Goal: Task Accomplishment & Management: Complete application form

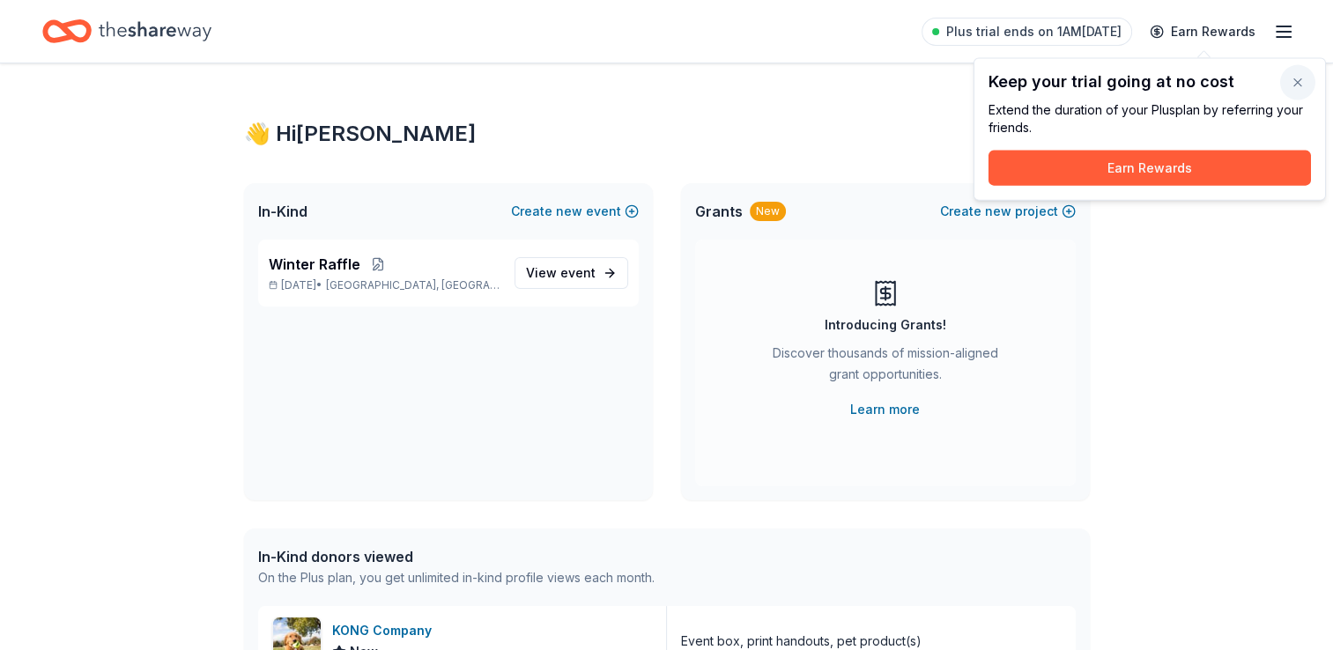
click at [1303, 90] on button "button" at bounding box center [1298, 82] width 35 height 35
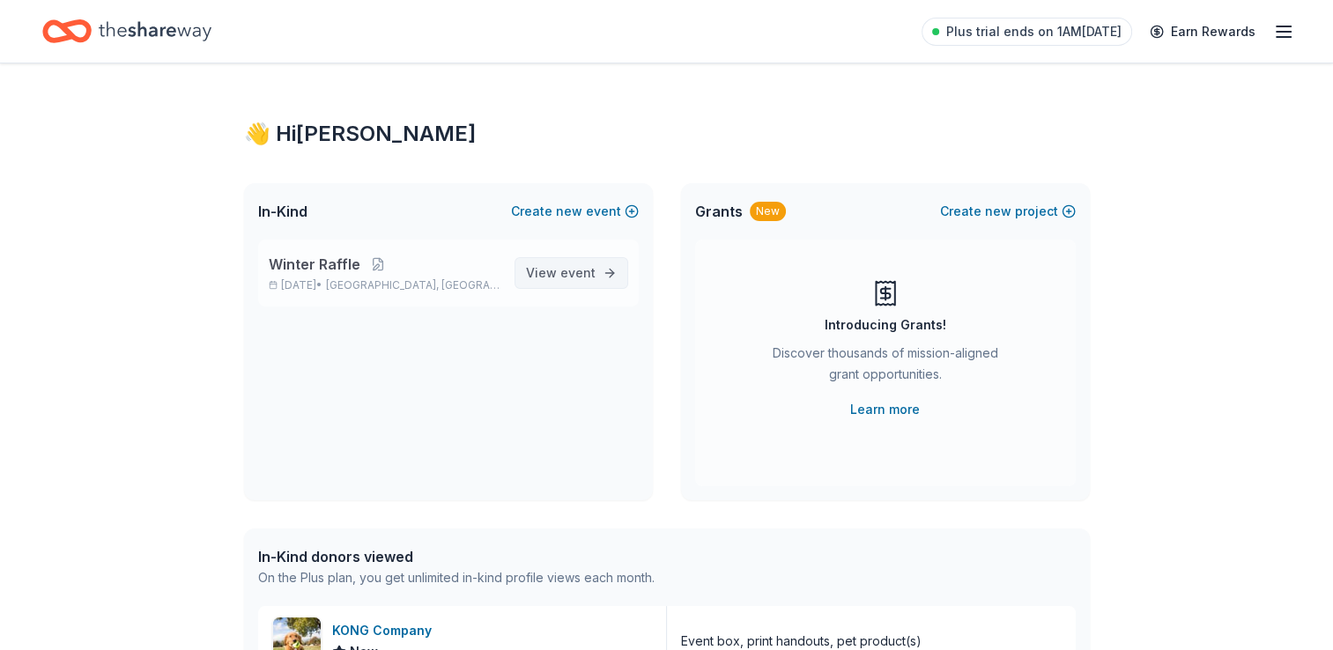
click at [602, 273] on link "View event" at bounding box center [572, 273] width 114 height 32
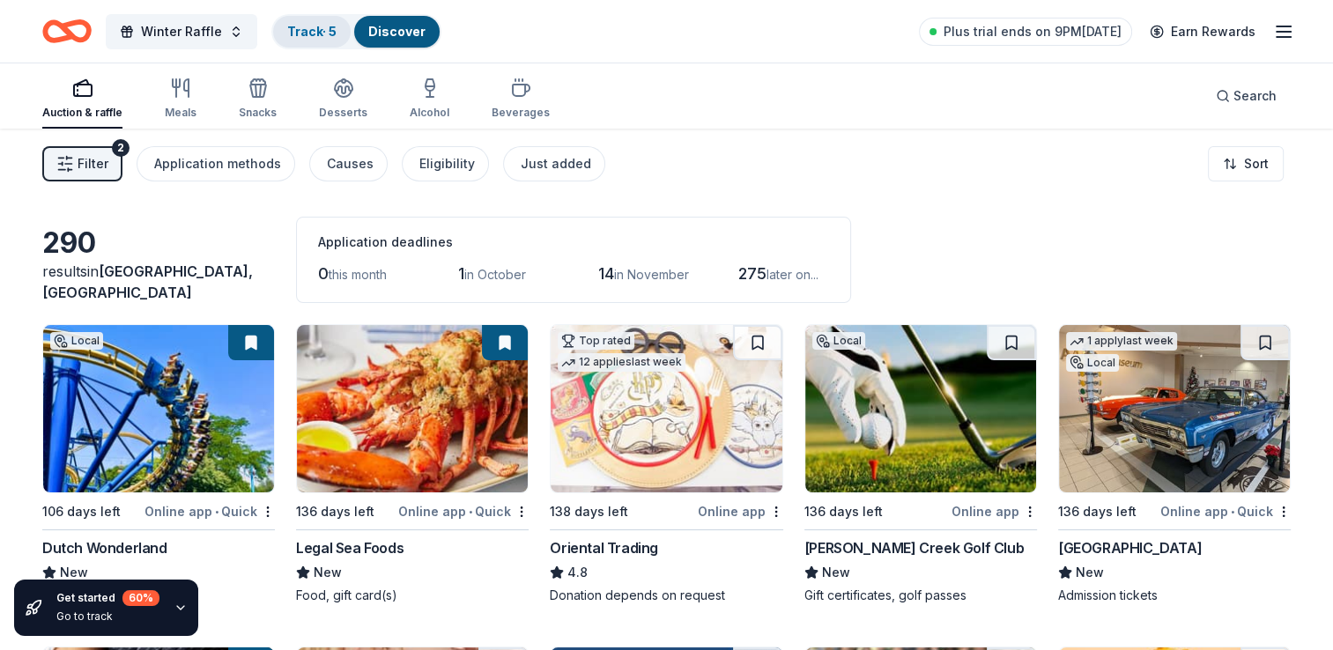
click at [306, 29] on link "Track · 5" at bounding box center [311, 31] width 49 height 15
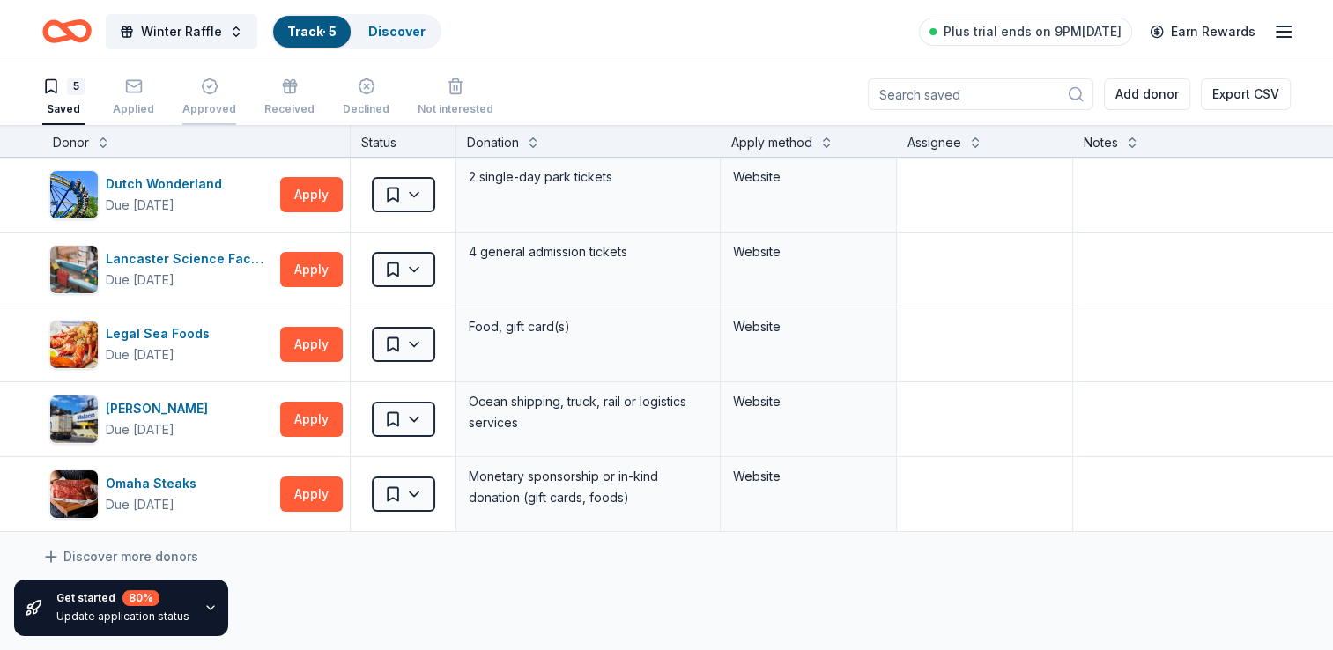
click at [205, 96] on div "Approved" at bounding box center [209, 97] width 54 height 39
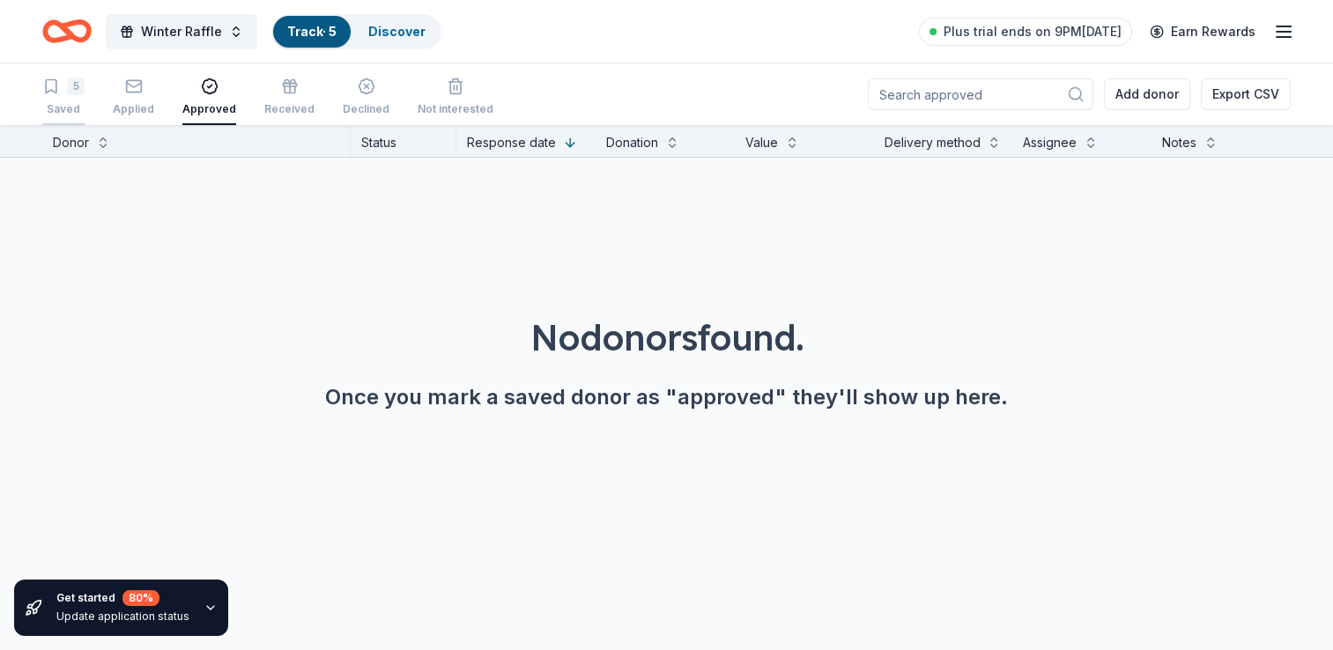
click at [71, 97] on div "5 Saved" at bounding box center [63, 97] width 42 height 39
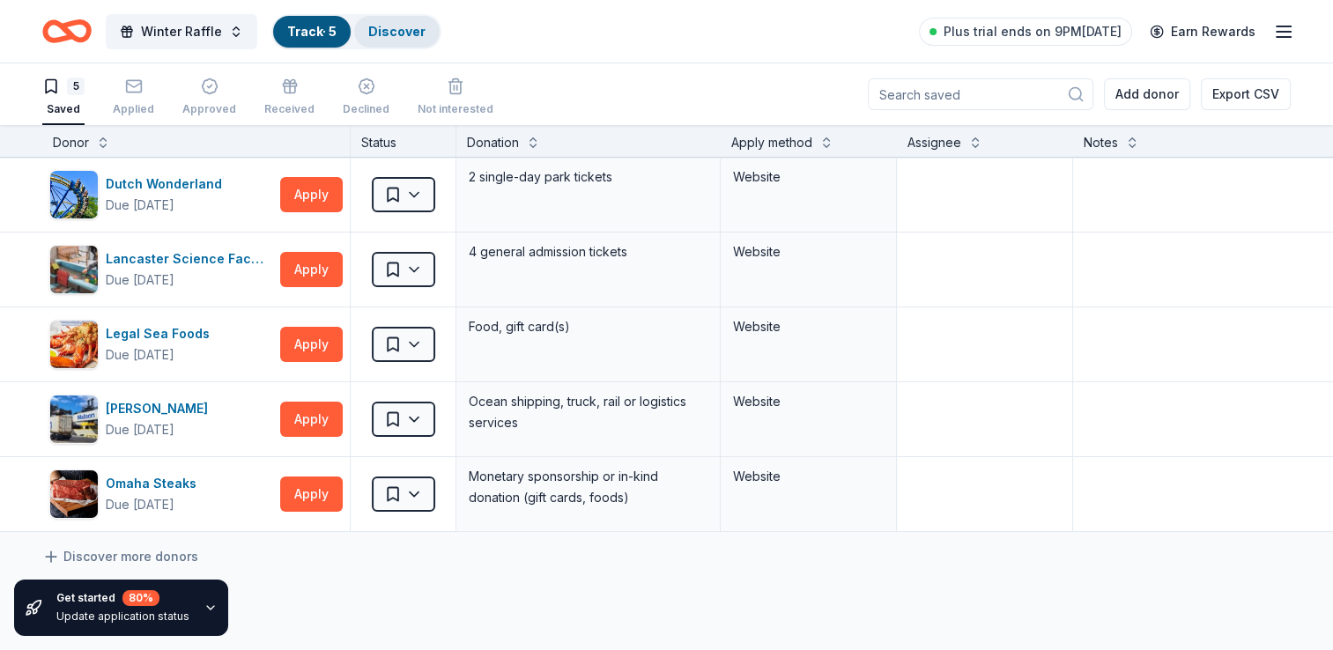
click at [398, 27] on link "Discover" at bounding box center [396, 31] width 57 height 15
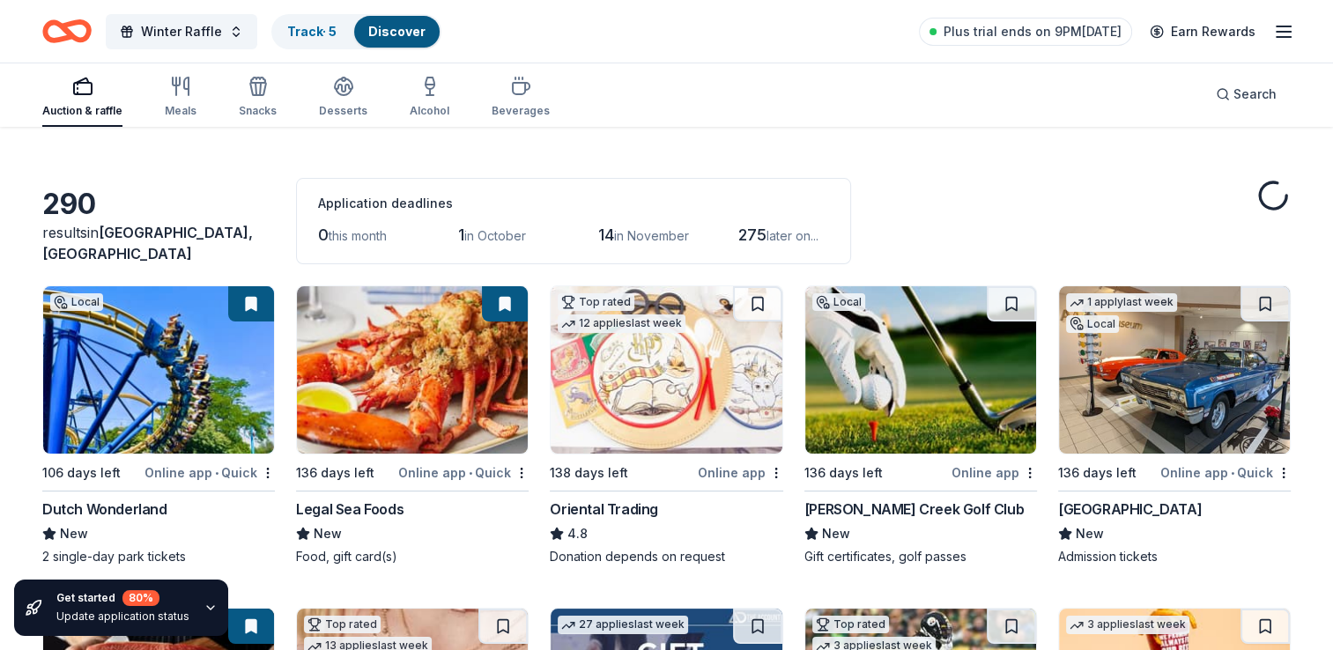
scroll to position [42, 0]
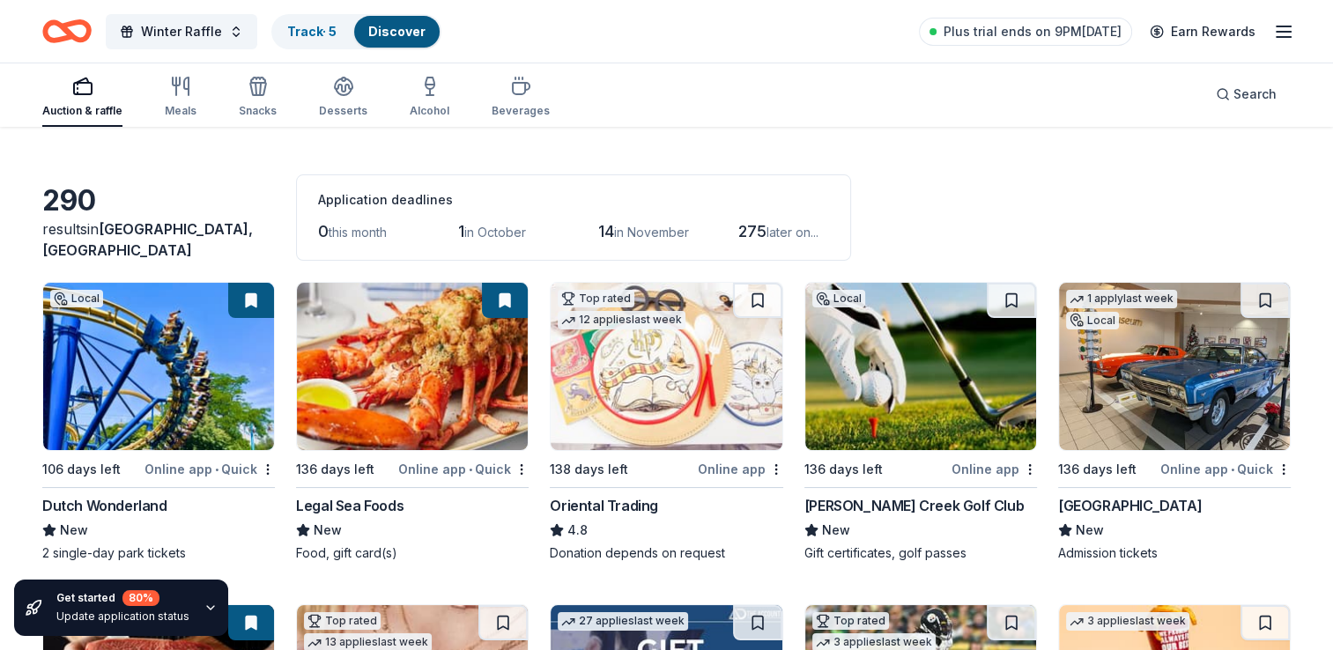
click at [984, 471] on div "Online app" at bounding box center [994, 469] width 85 height 22
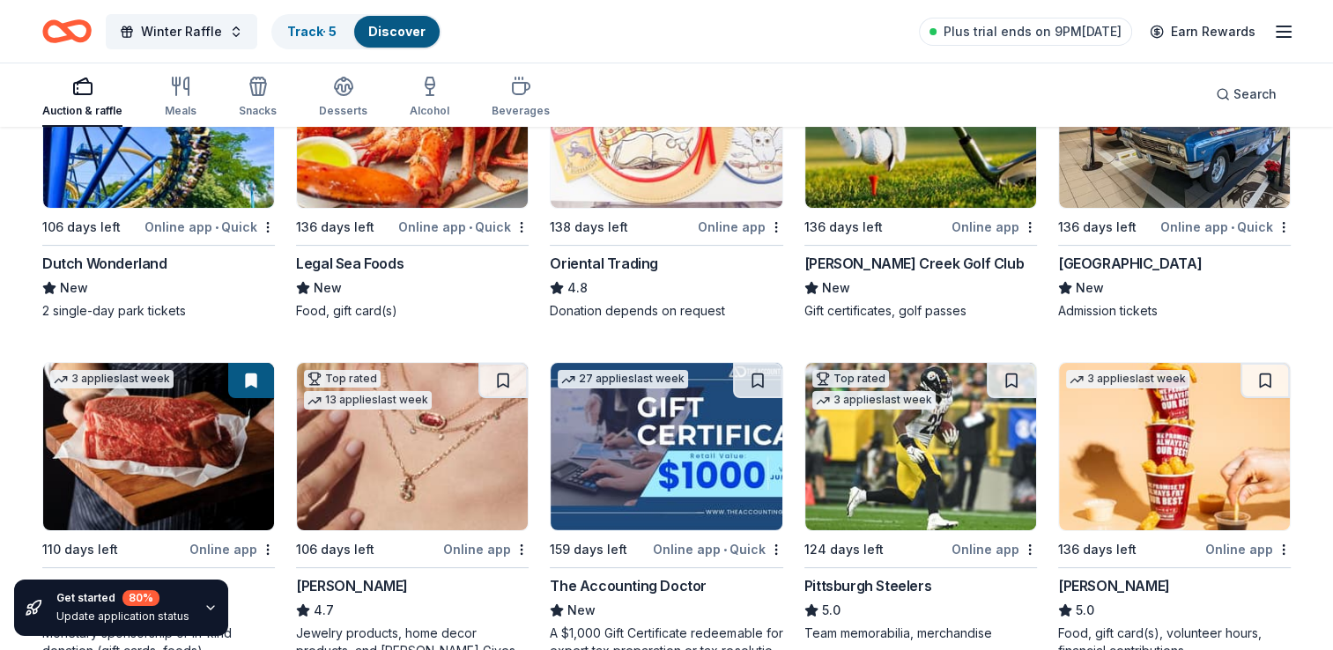
scroll to position [200, 0]
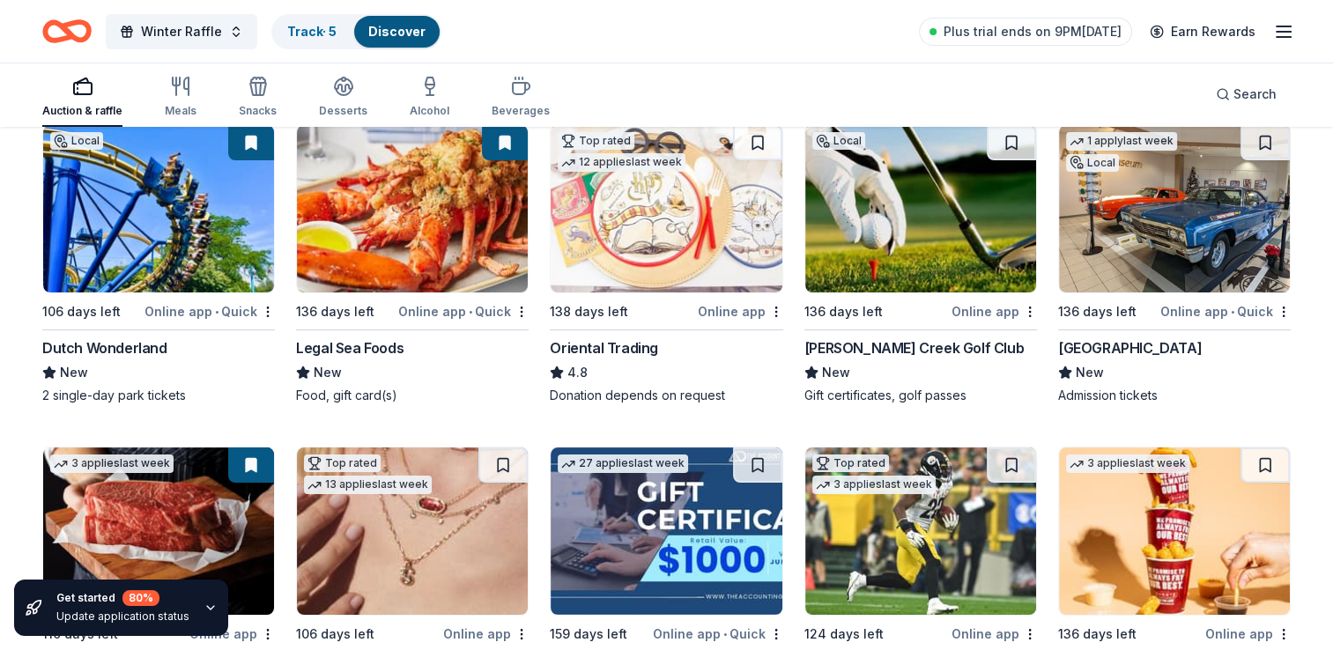
click at [1194, 306] on div "Online app • Quick" at bounding box center [1226, 312] width 130 height 22
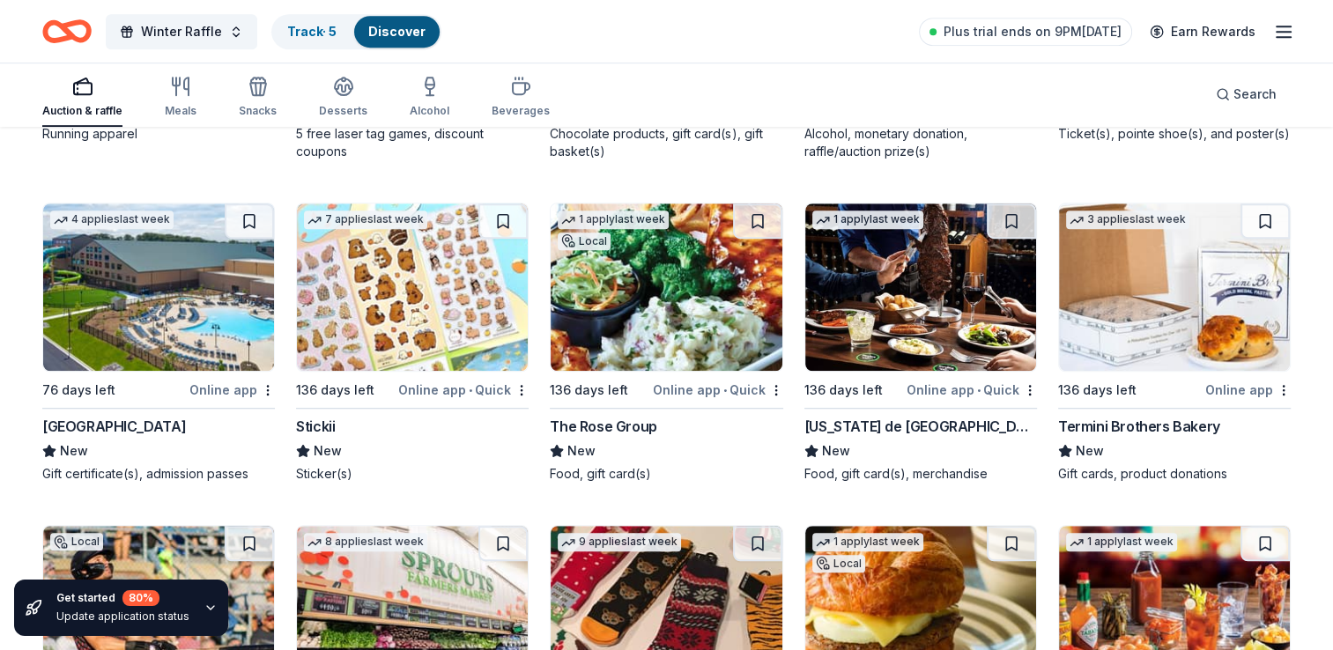
scroll to position [7833, 0]
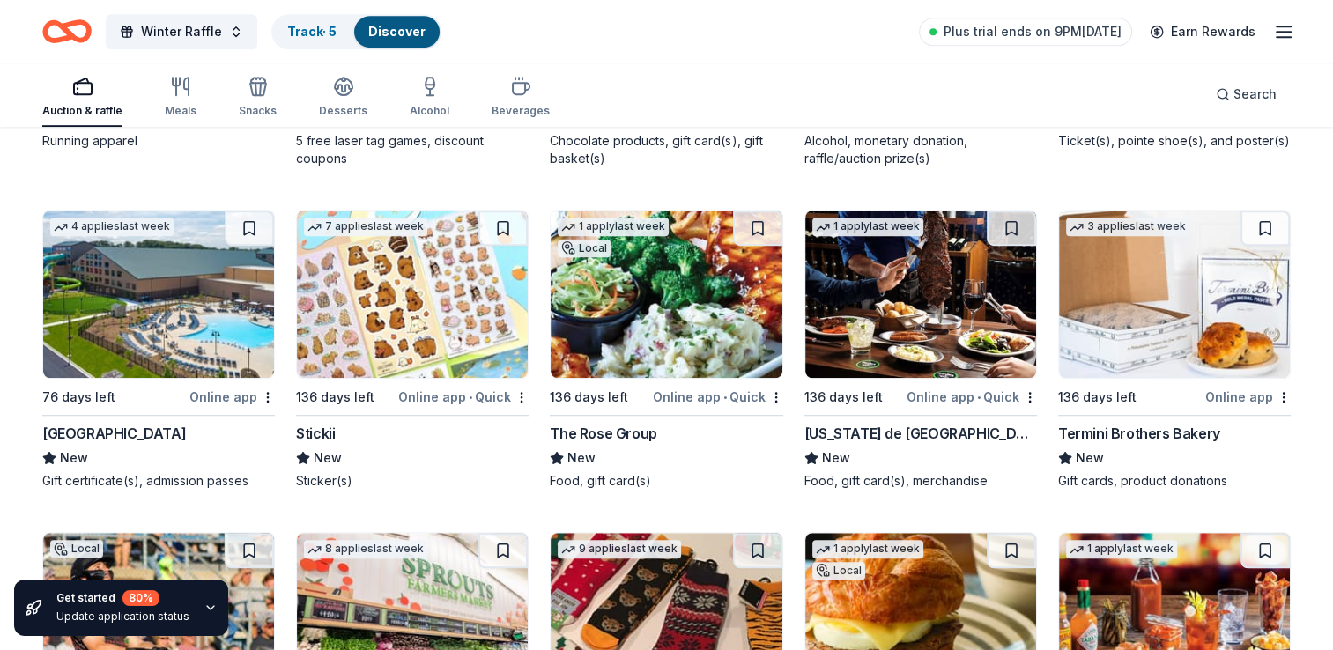
click at [243, 392] on div "Online app" at bounding box center [231, 397] width 85 height 22
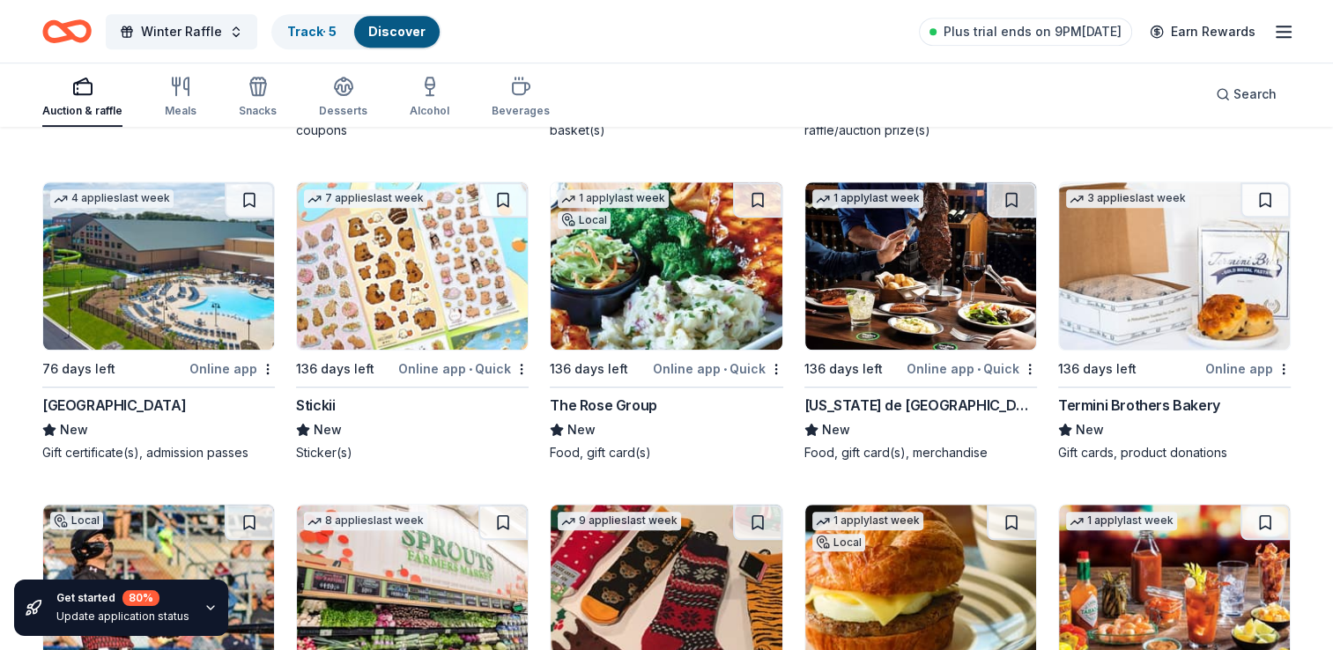
scroll to position [7888, 0]
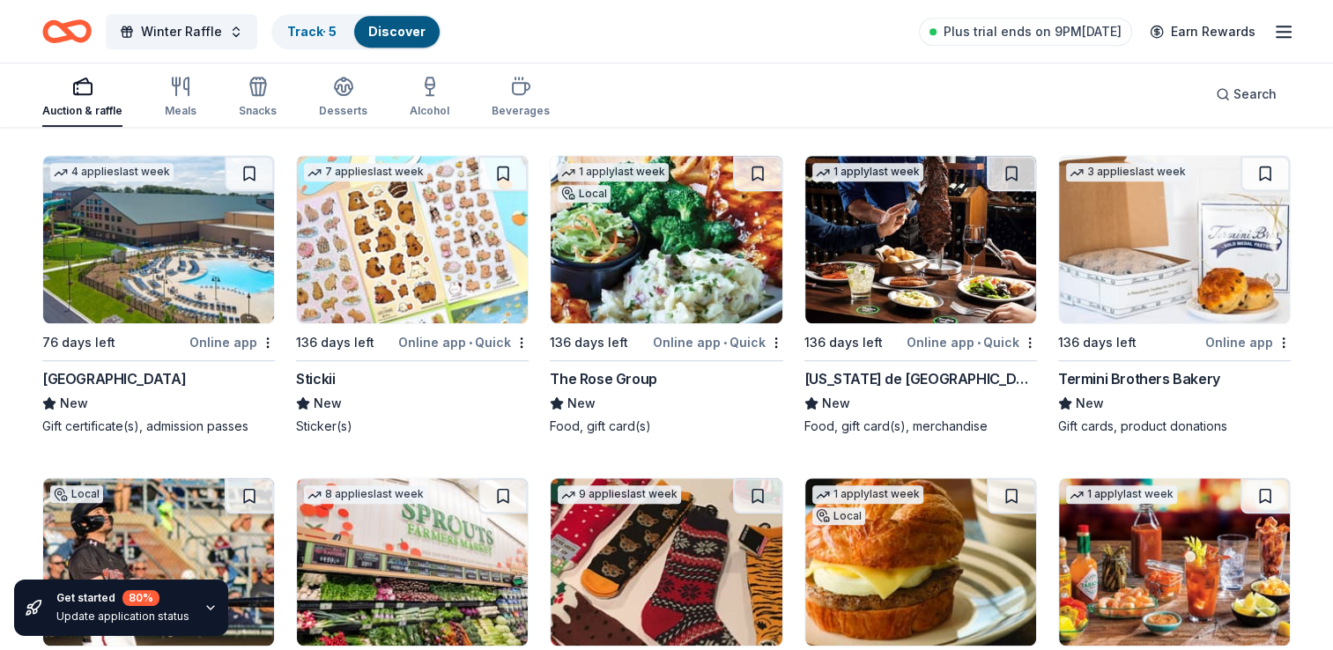
click at [427, 333] on div "Online app • Quick" at bounding box center [463, 342] width 130 height 22
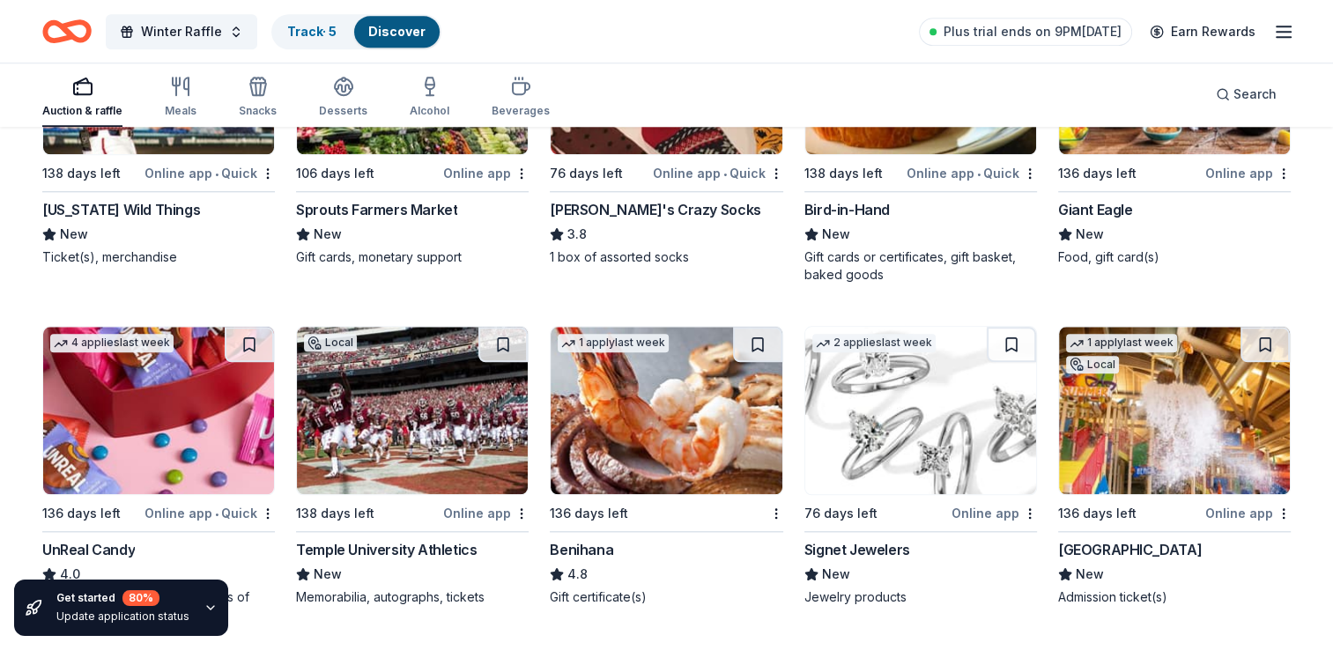
scroll to position [8488, 0]
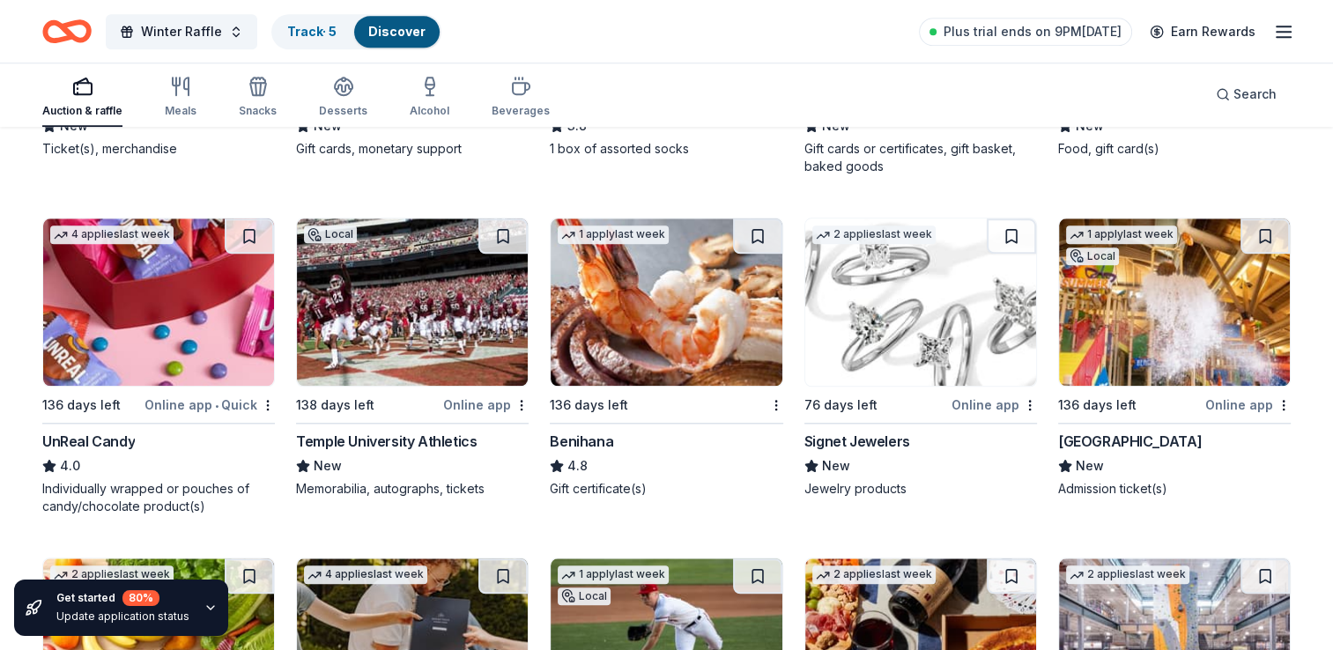
click at [889, 338] on img at bounding box center [921, 302] width 231 height 167
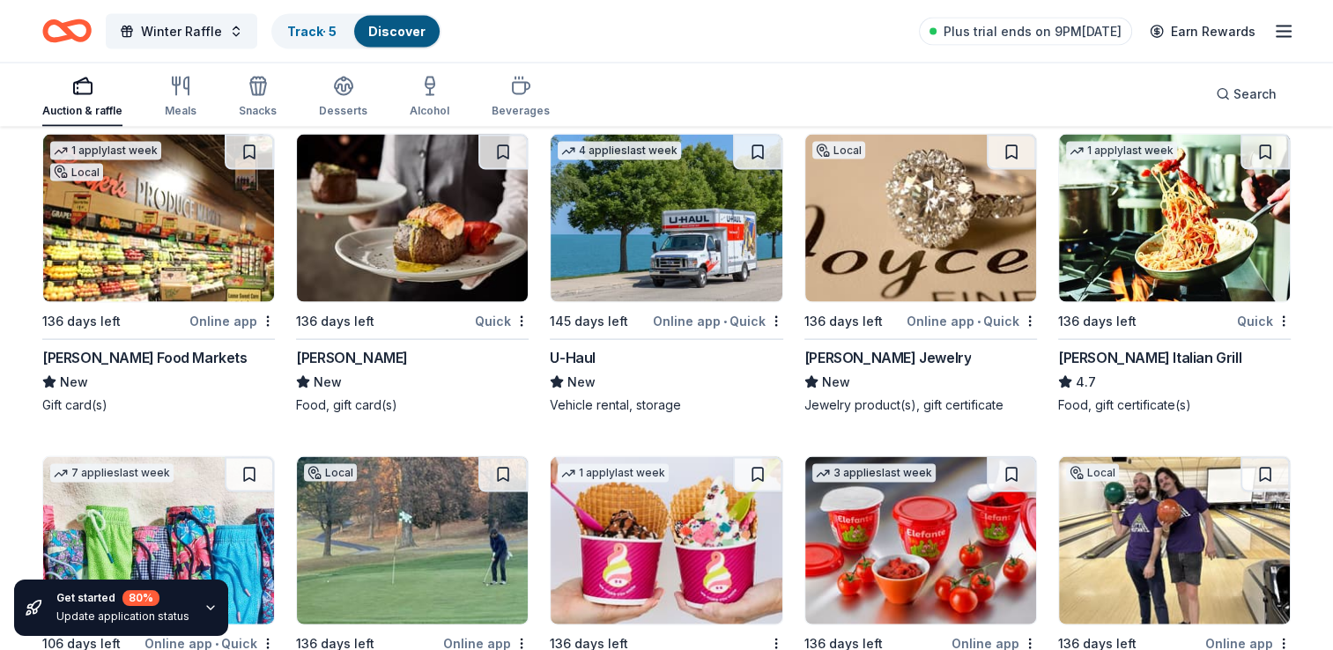
scroll to position [10257, 0]
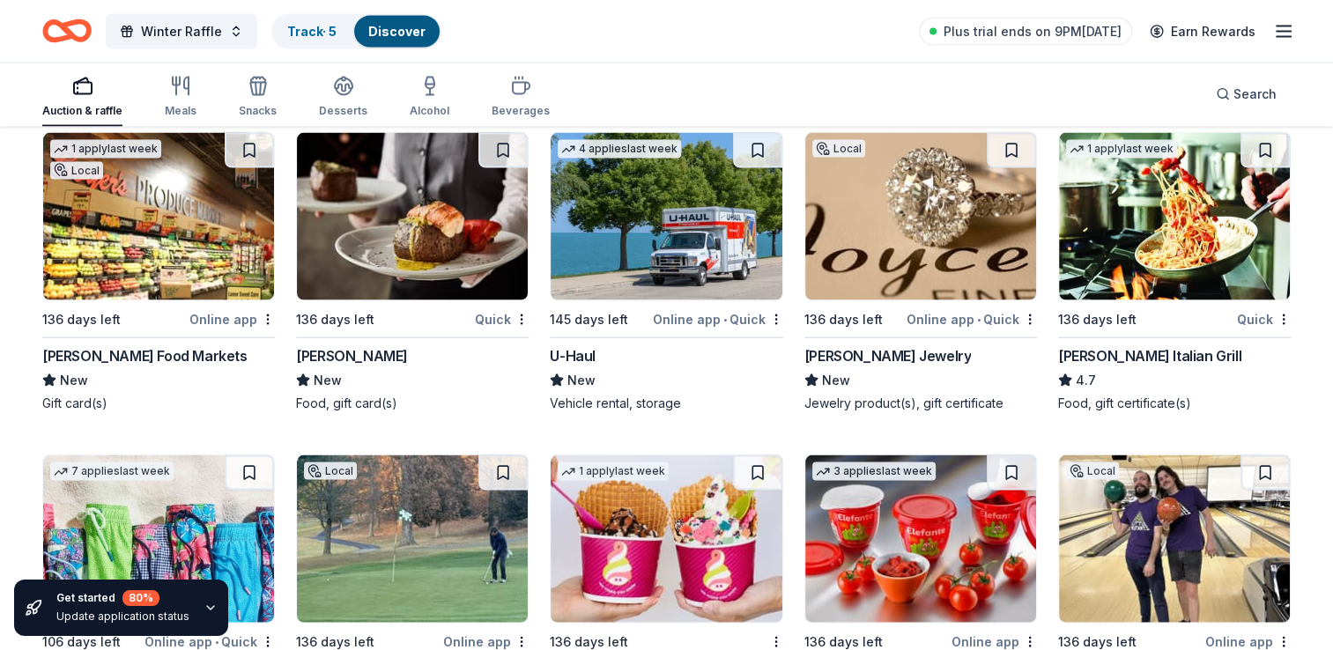
click at [900, 258] on img at bounding box center [921, 216] width 231 height 167
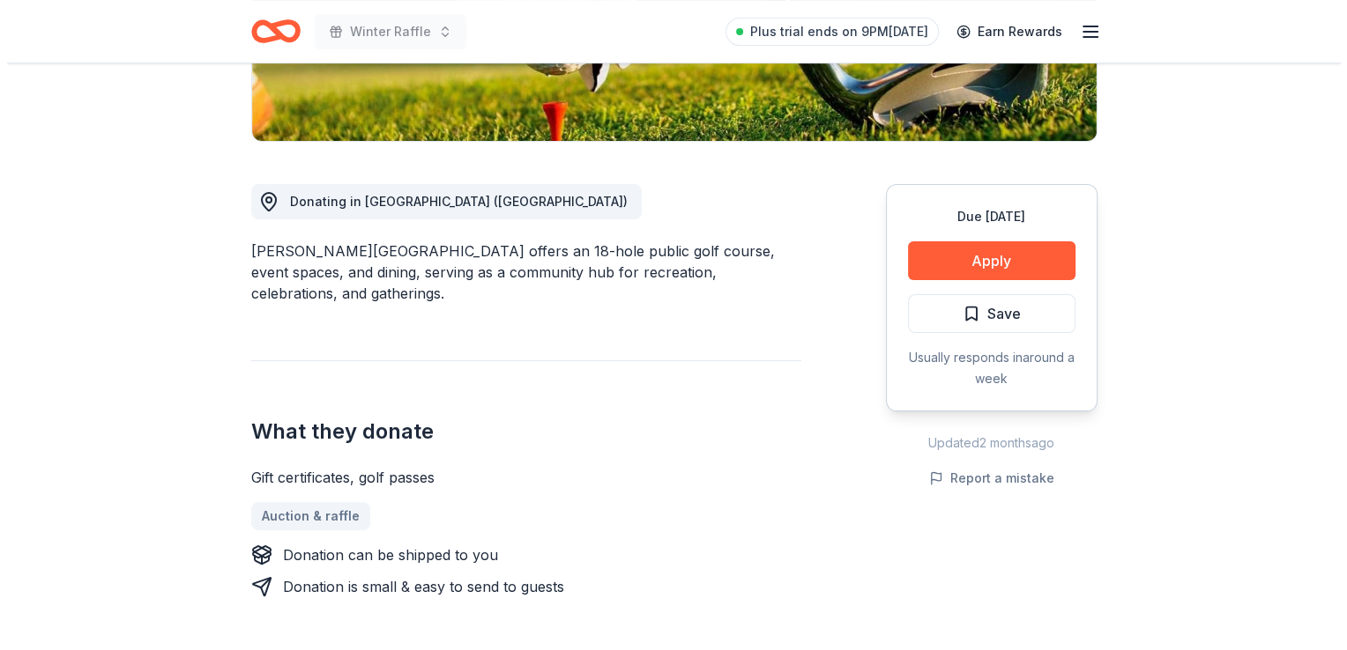
scroll to position [395, 0]
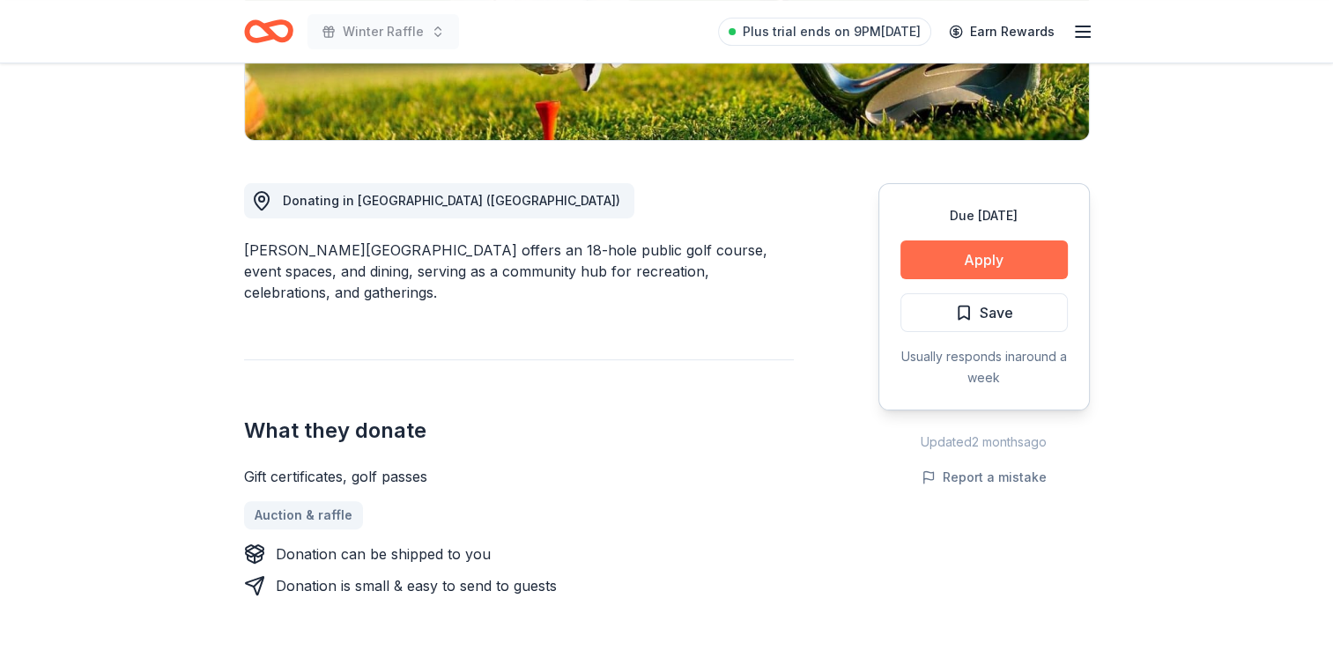
click at [1023, 263] on button "Apply" at bounding box center [984, 260] width 167 height 39
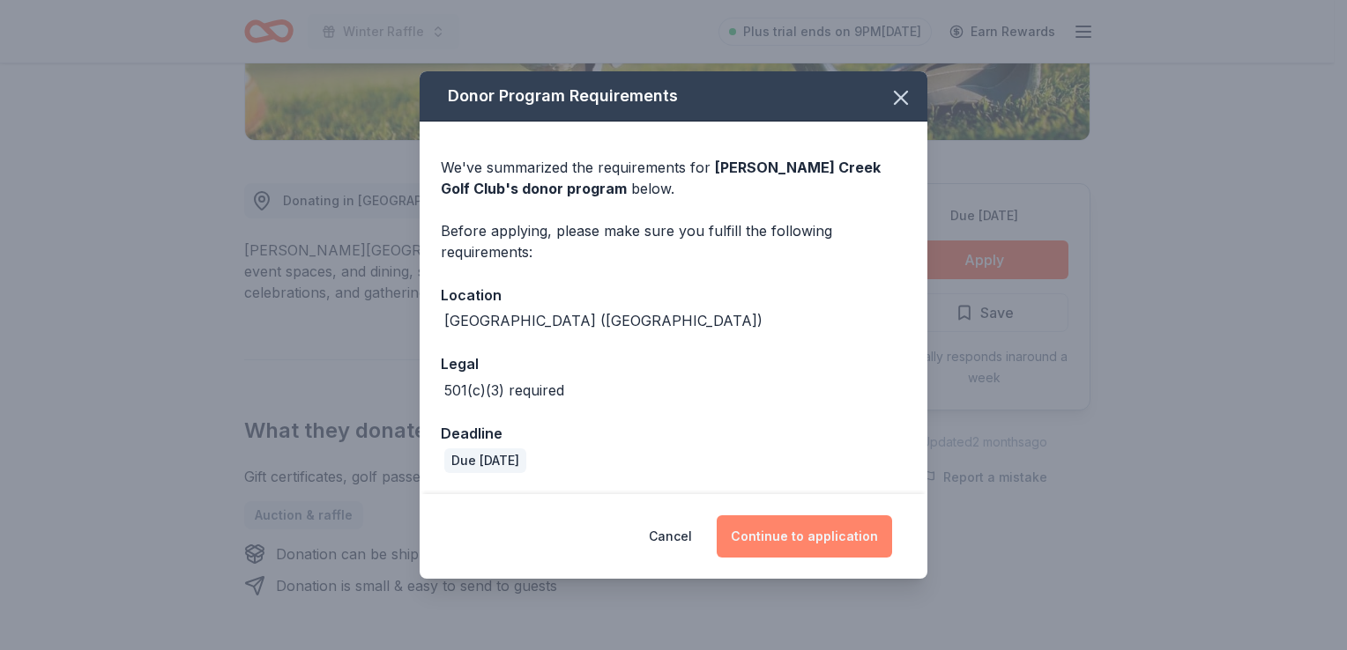
click at [834, 527] on button "Continue to application" at bounding box center [803, 537] width 175 height 42
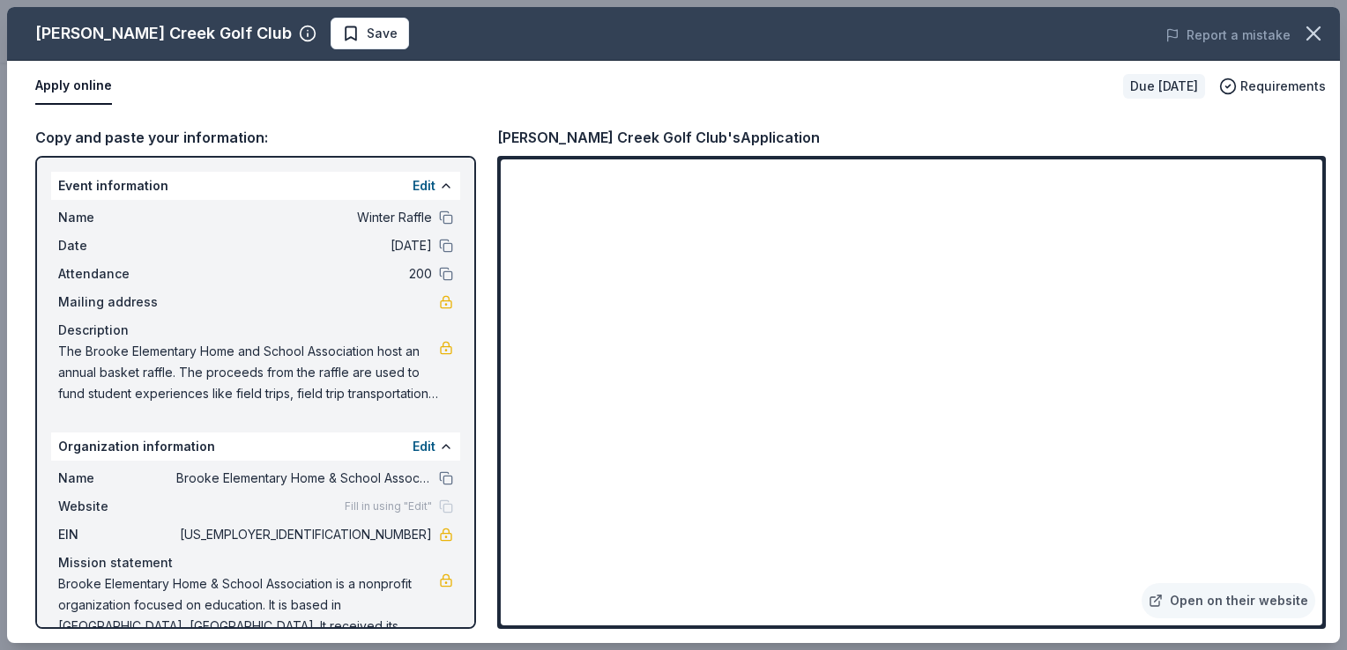
scroll to position [29, 0]
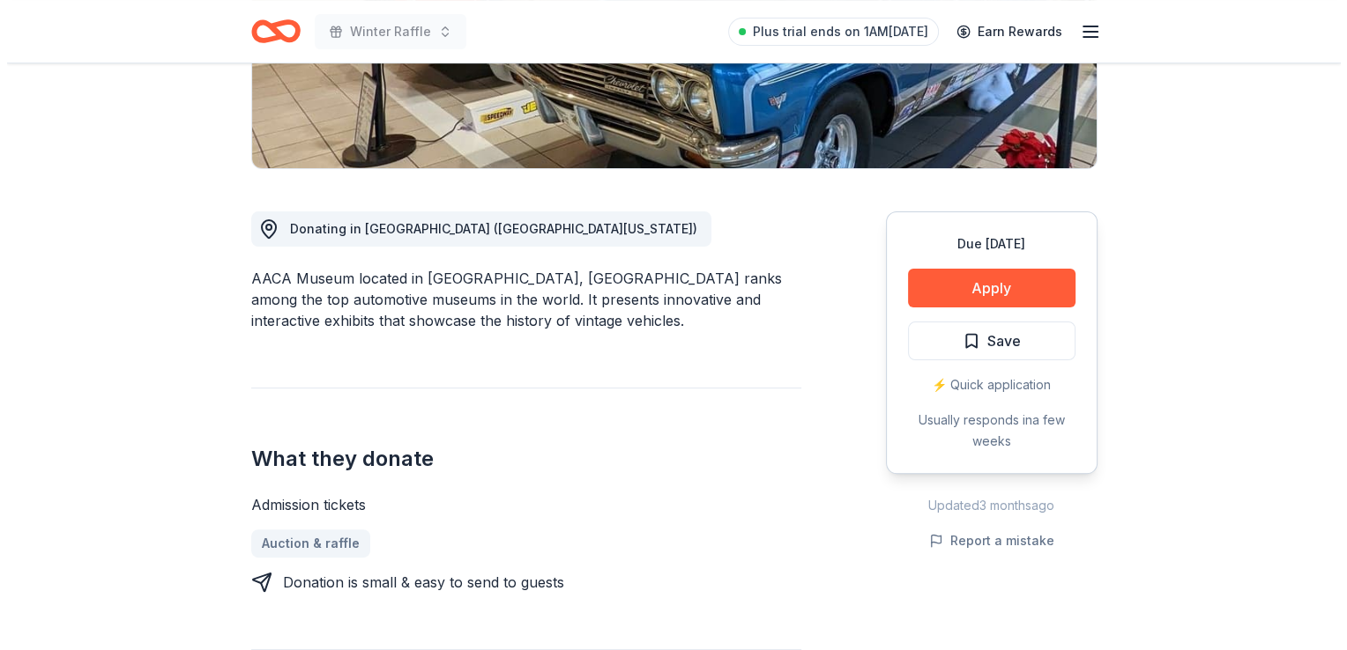
scroll to position [387, 0]
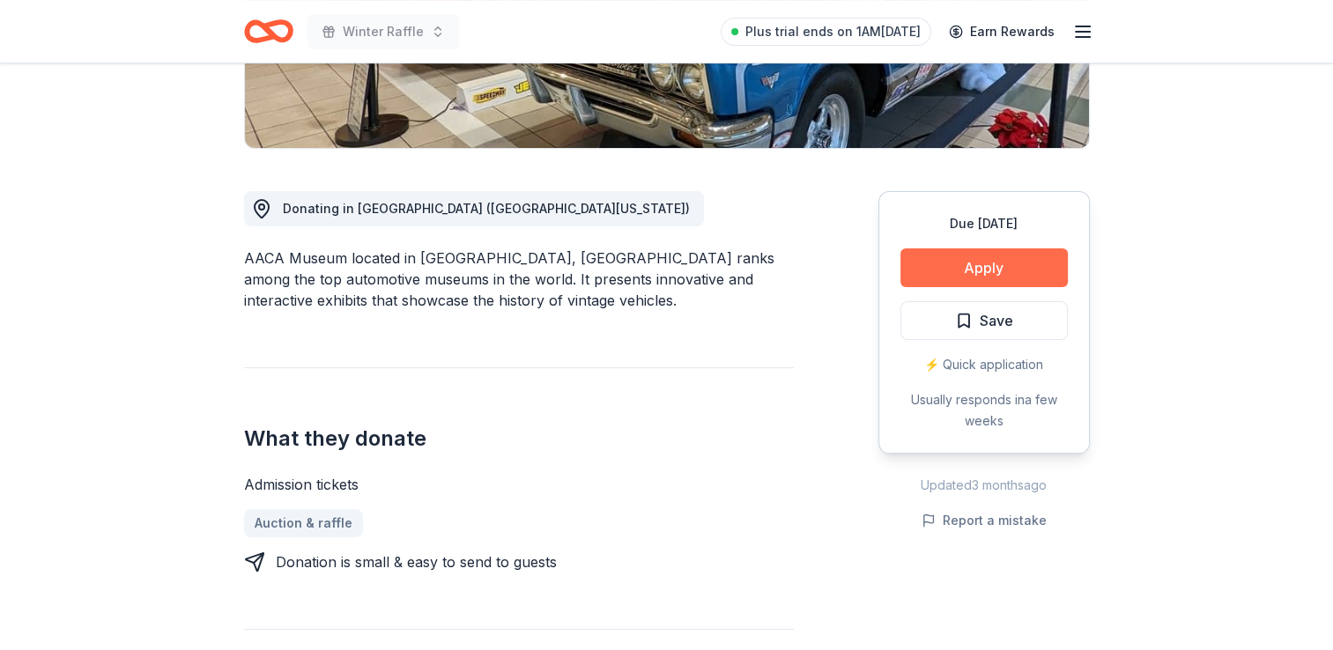
click at [1025, 263] on button "Apply" at bounding box center [984, 268] width 167 height 39
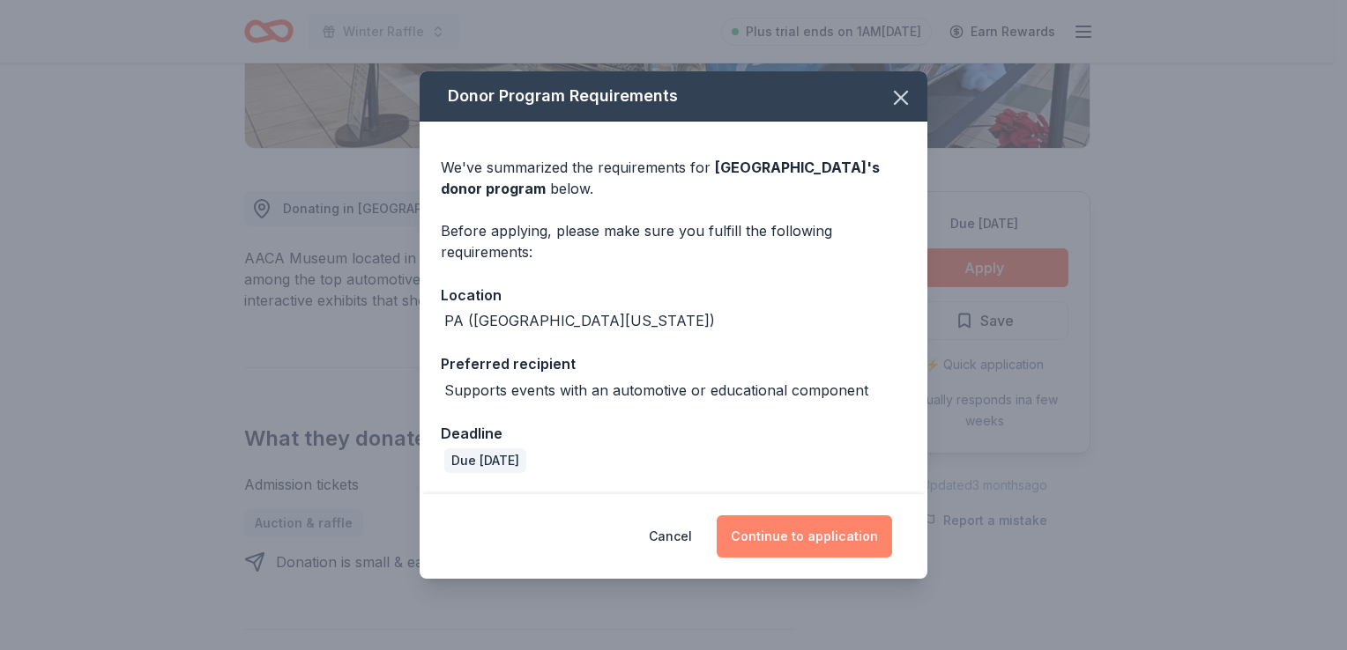
click at [776, 531] on button "Continue to application" at bounding box center [803, 537] width 175 height 42
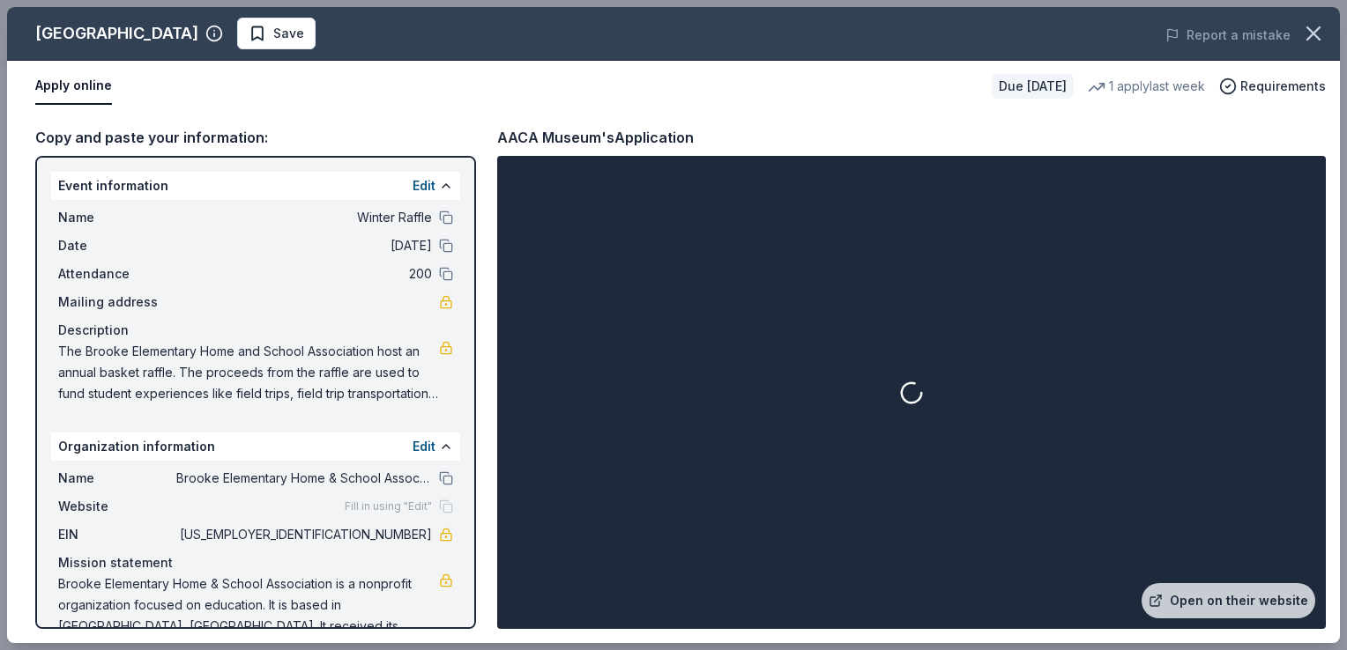
scroll to position [29, 0]
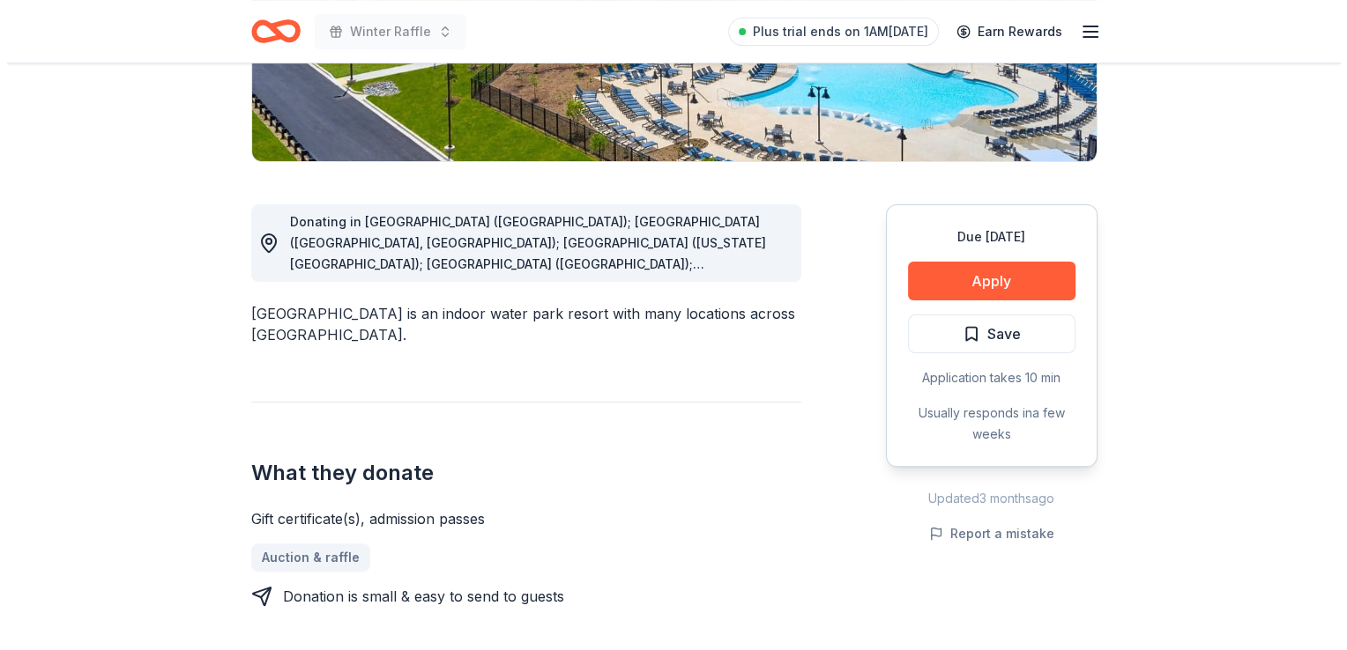
scroll to position [391, 0]
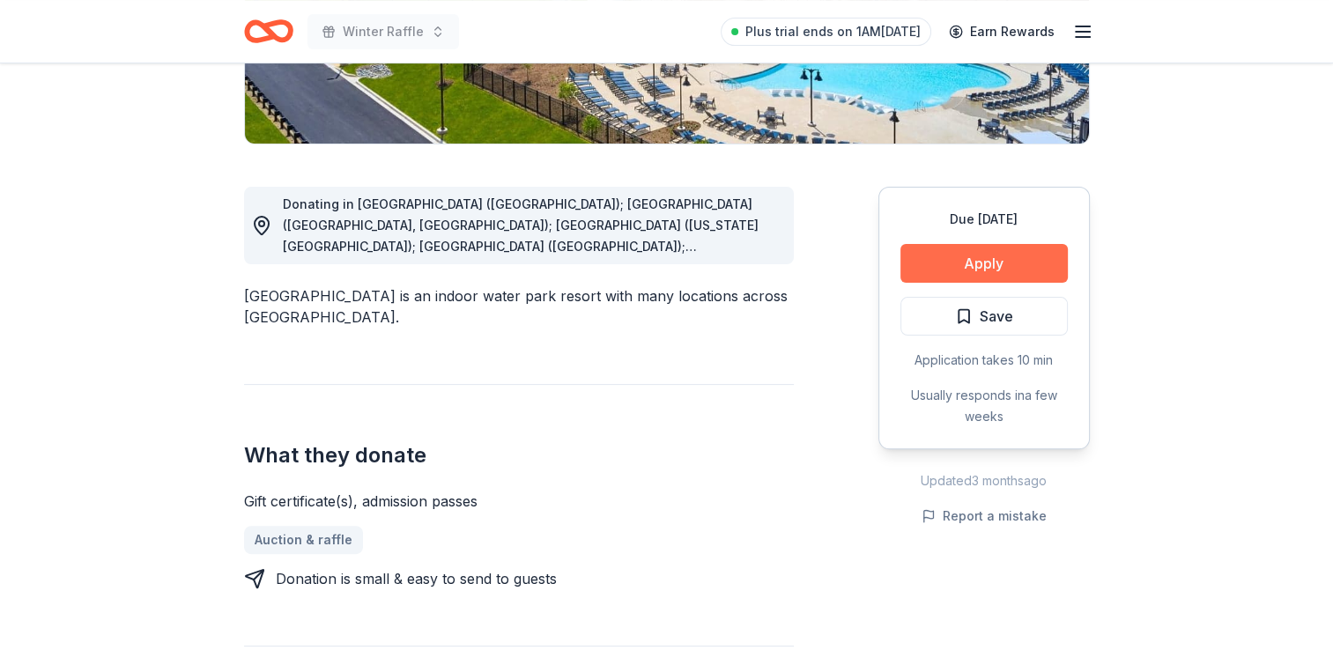
click at [981, 278] on button "Apply" at bounding box center [984, 263] width 167 height 39
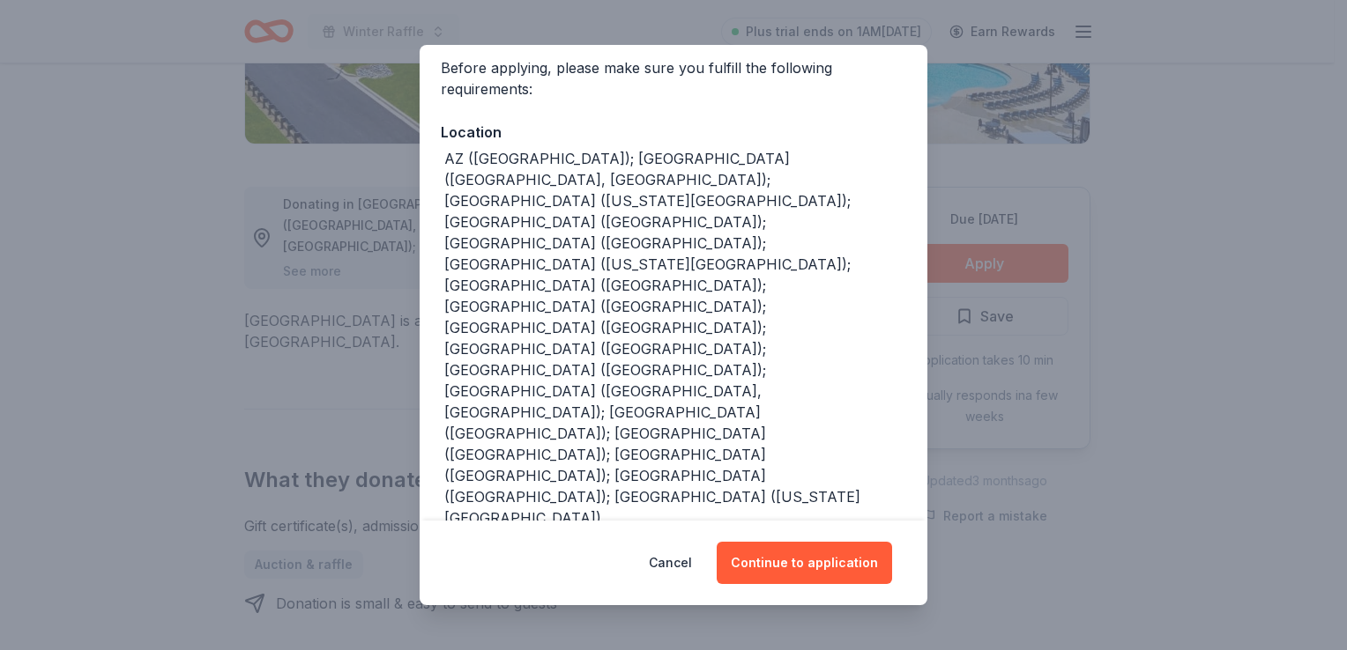
scroll to position [0, 0]
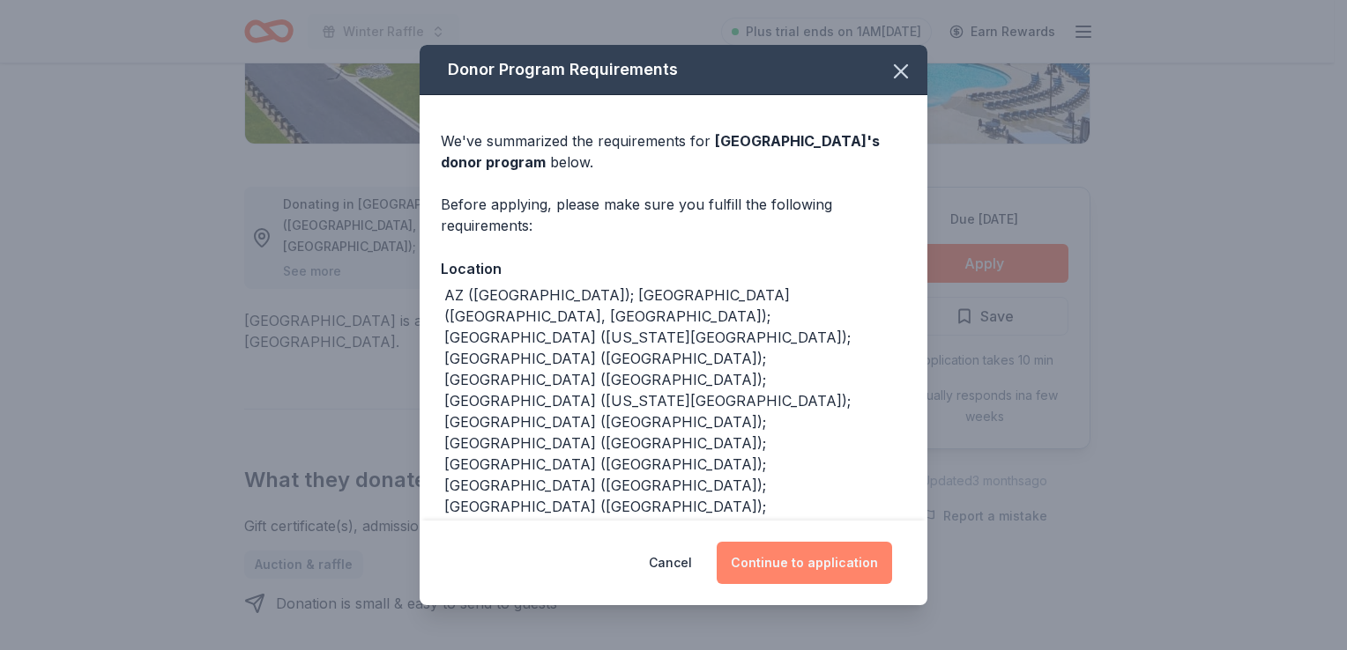
click at [786, 570] on button "Continue to application" at bounding box center [803, 563] width 175 height 42
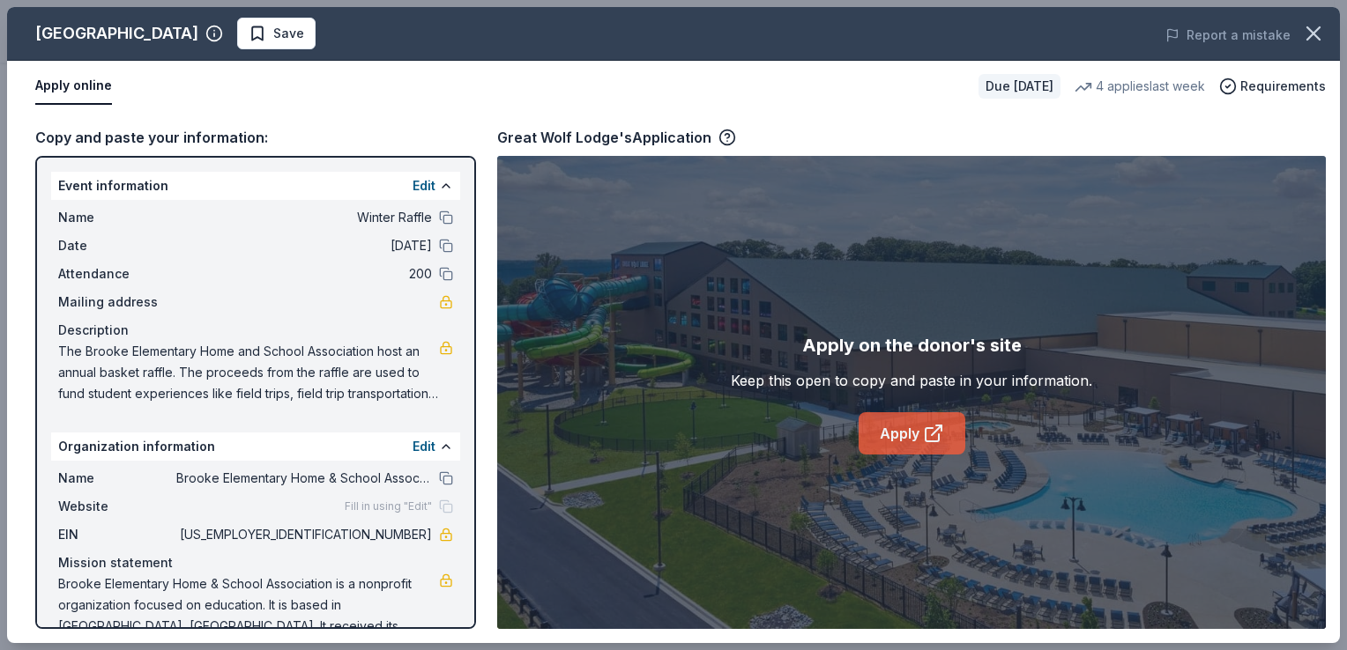
click at [920, 432] on link "Apply" at bounding box center [911, 433] width 107 height 42
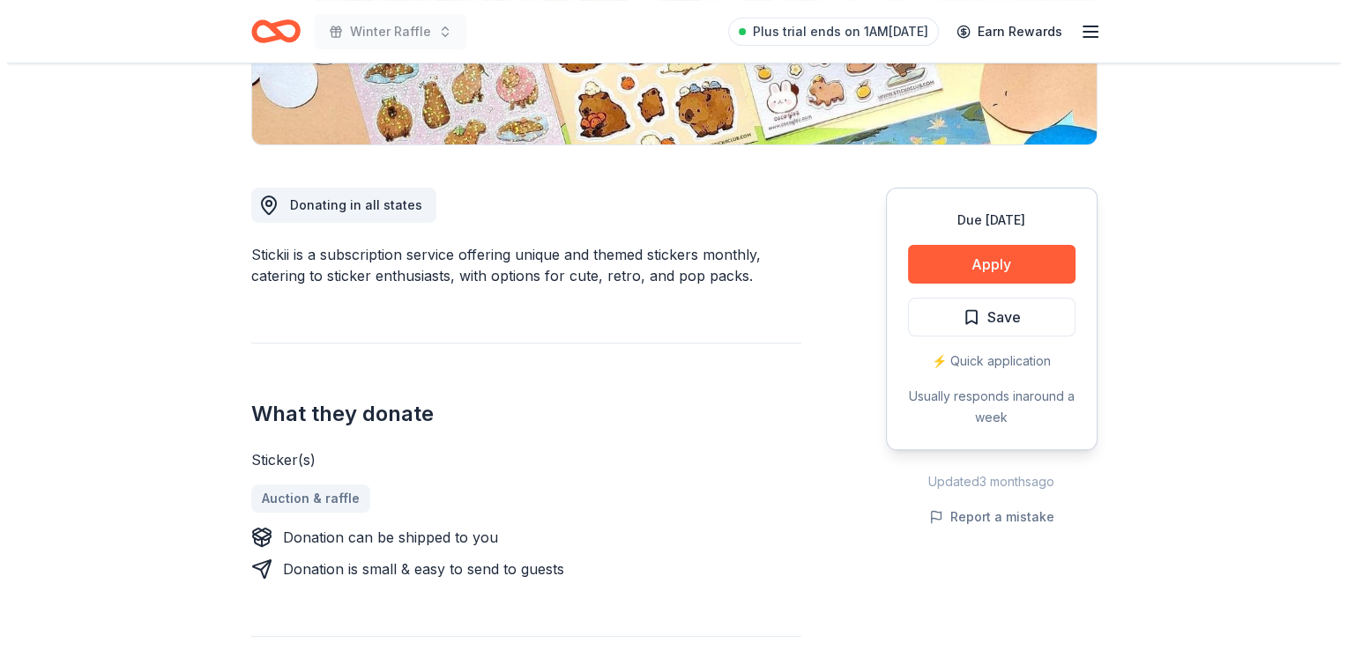
scroll to position [391, 0]
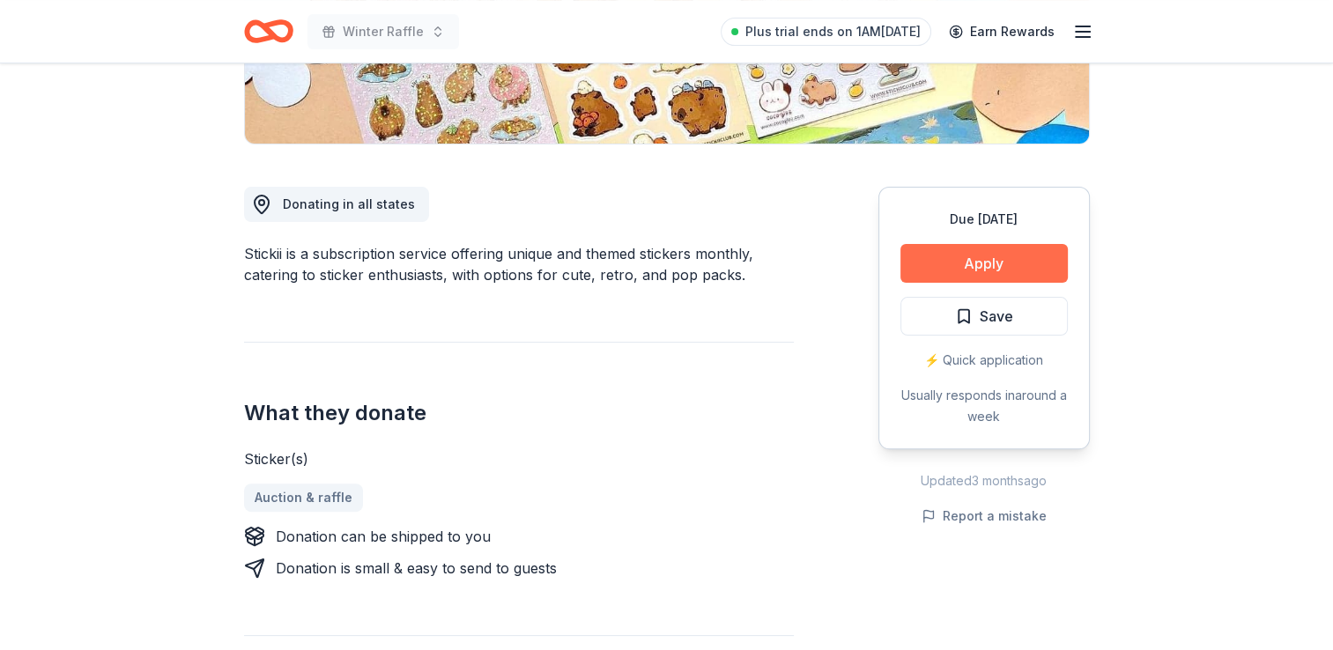
click at [984, 274] on button "Apply" at bounding box center [984, 263] width 167 height 39
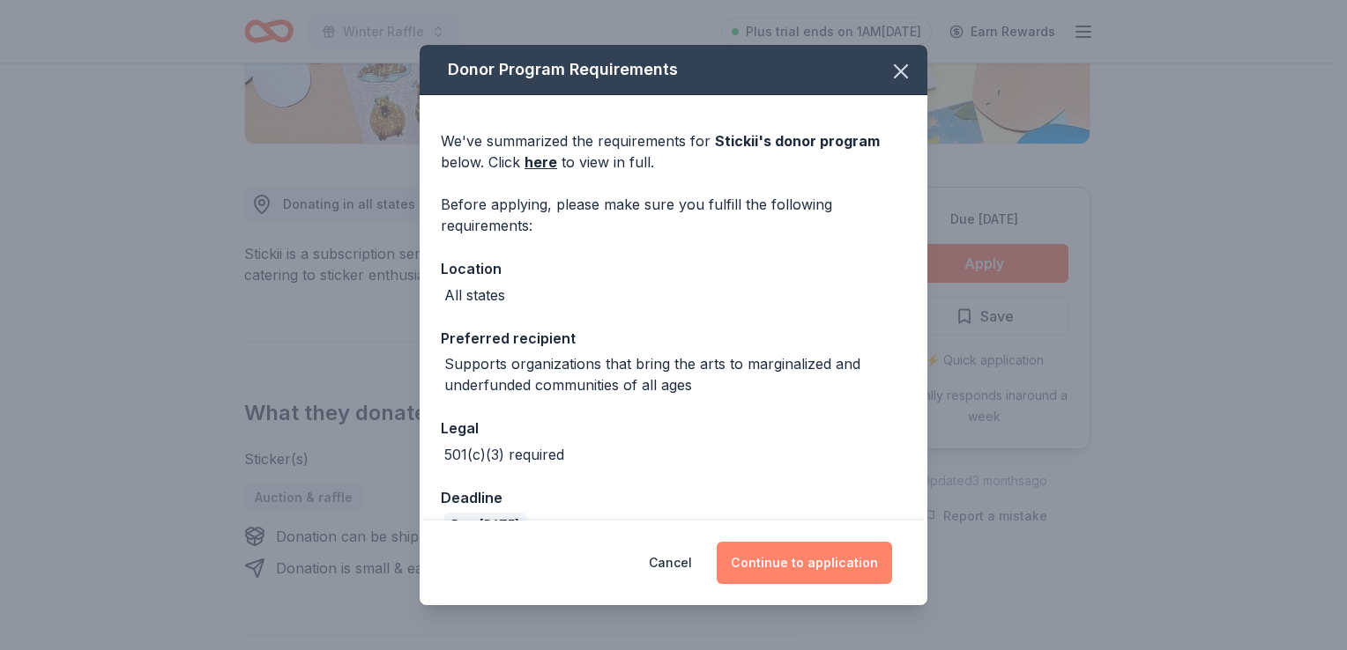
click at [782, 565] on button "Continue to application" at bounding box center [803, 563] width 175 height 42
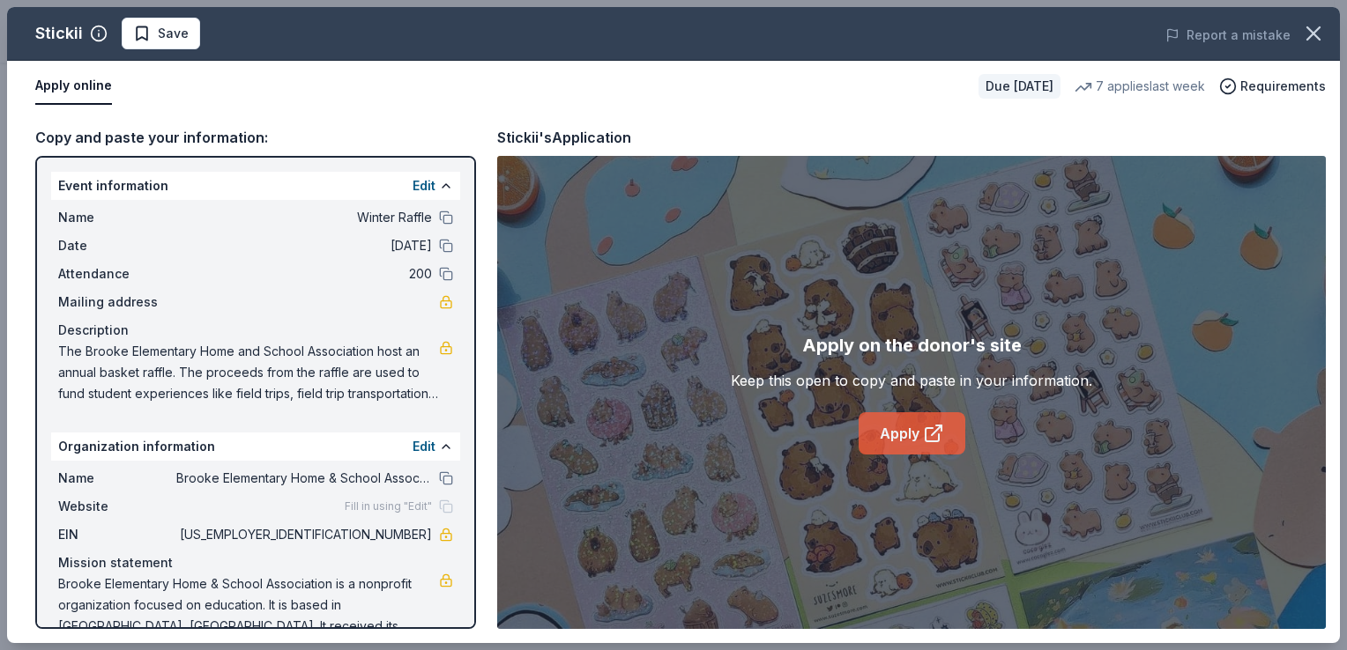
click at [932, 421] on link "Apply" at bounding box center [911, 433] width 107 height 42
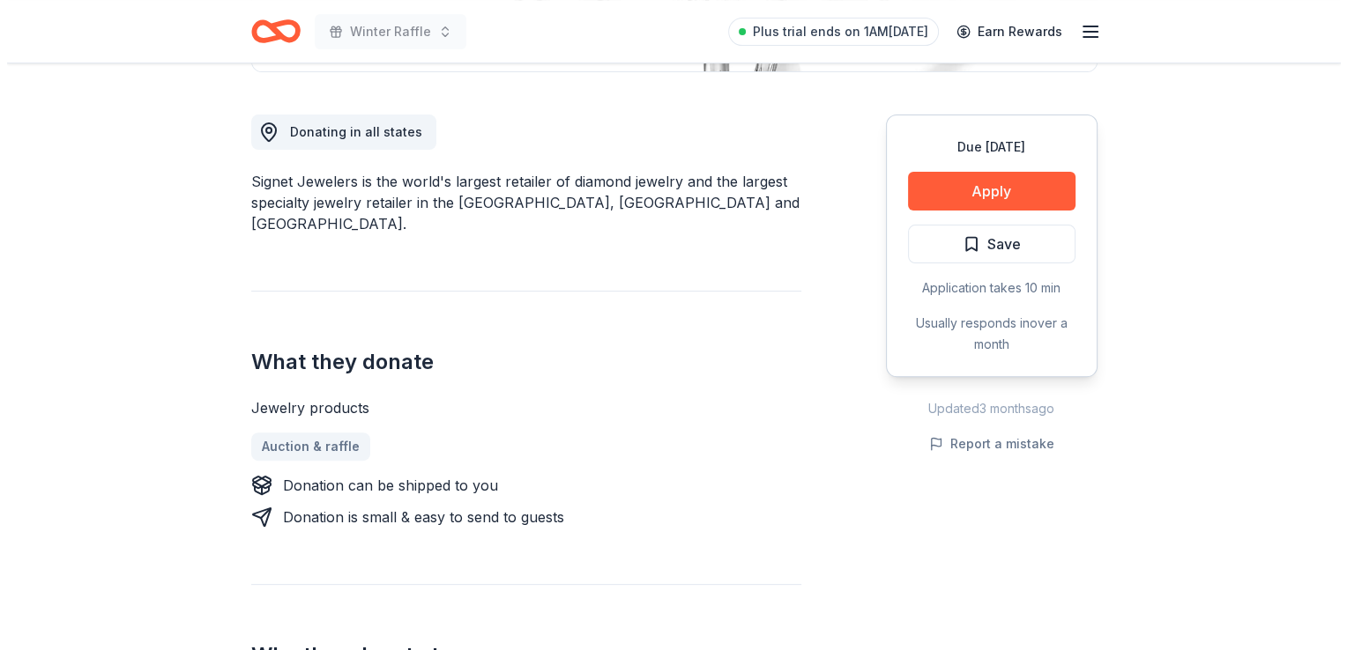
scroll to position [458, 0]
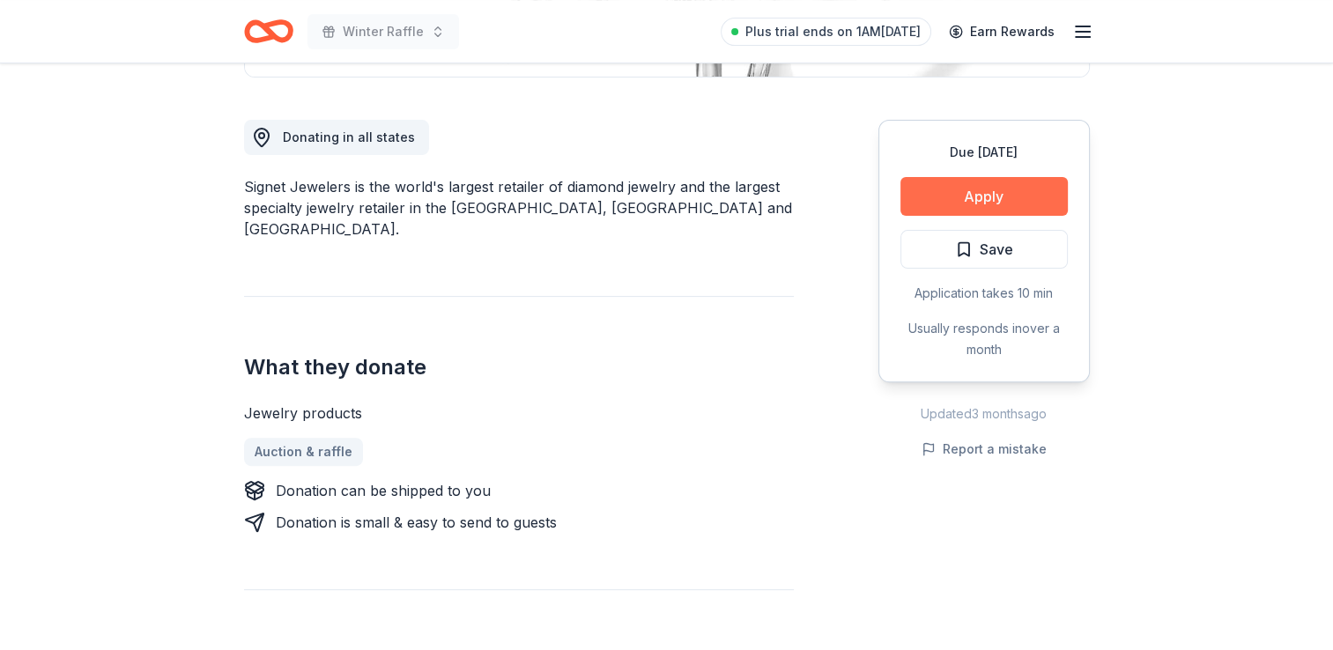
click at [1001, 186] on button "Apply" at bounding box center [984, 196] width 167 height 39
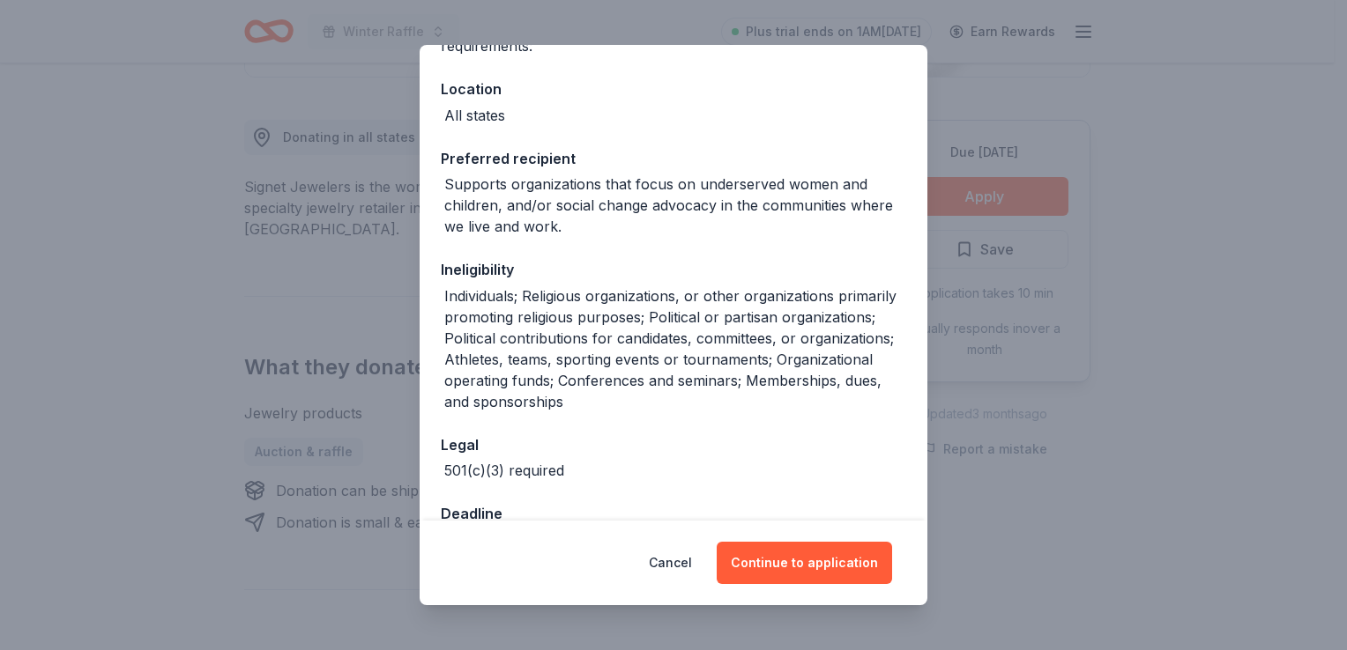
scroll to position [233, 0]
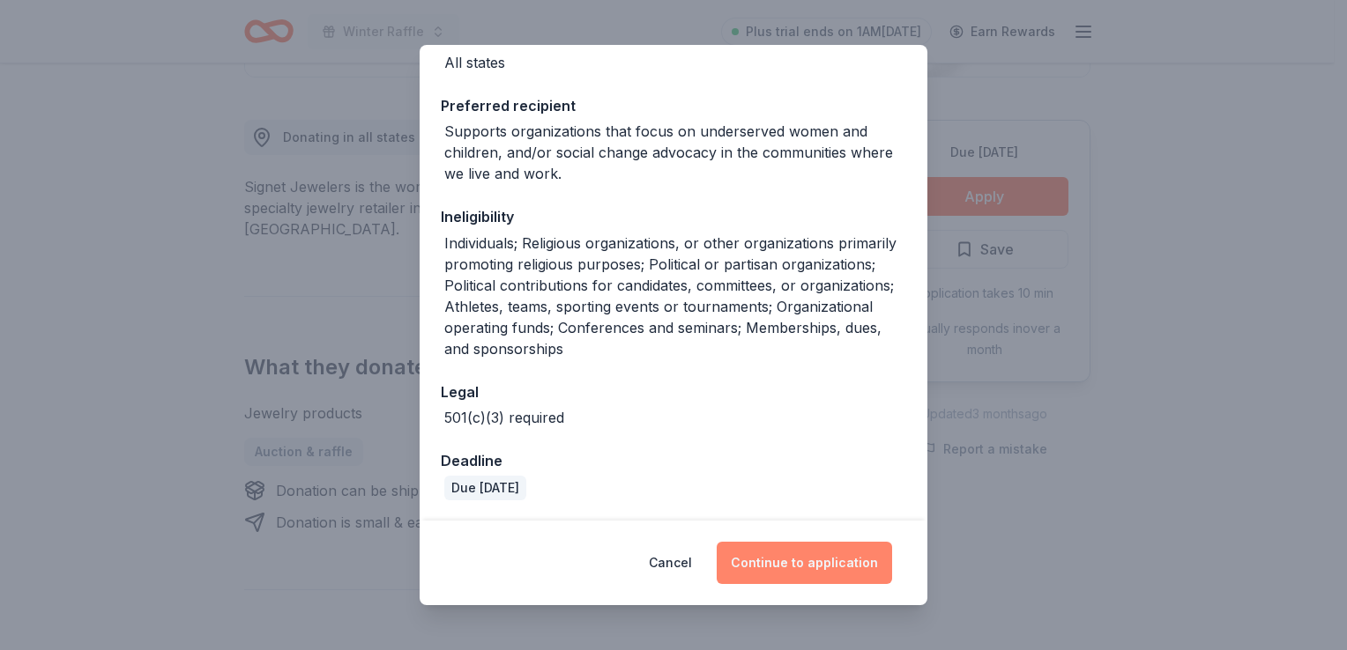
click at [816, 562] on button "Continue to application" at bounding box center [803, 563] width 175 height 42
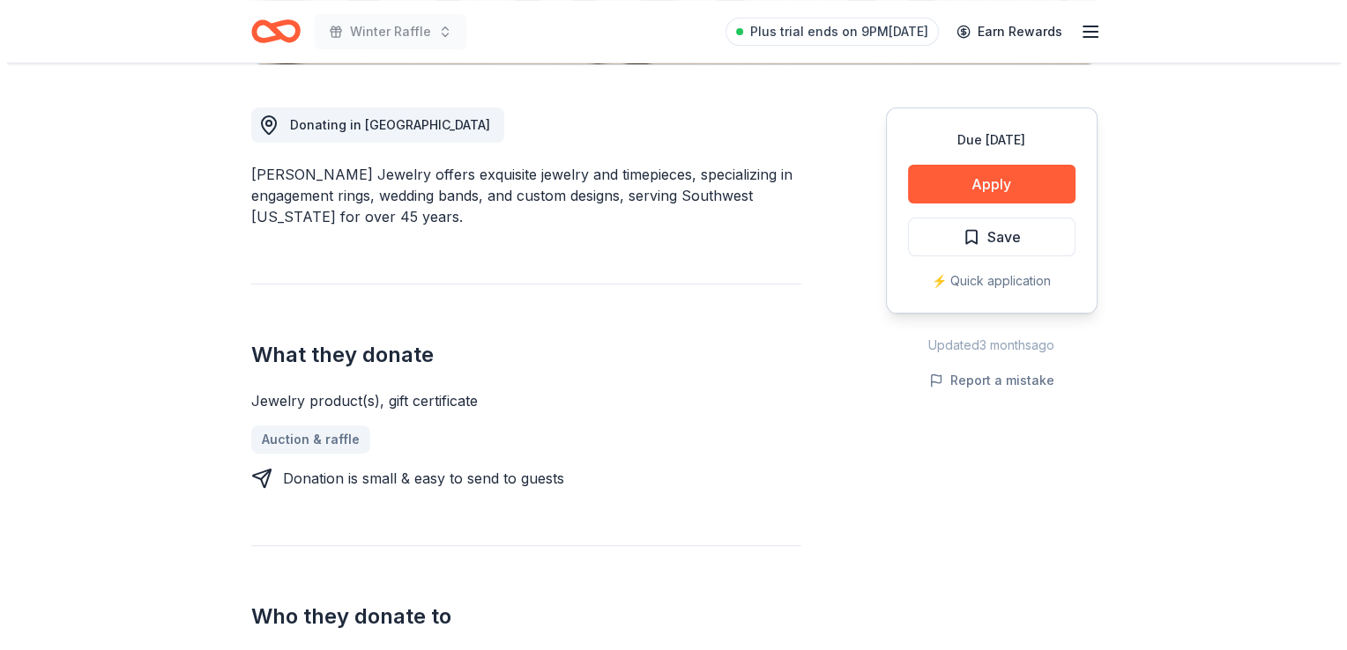
scroll to position [479, 0]
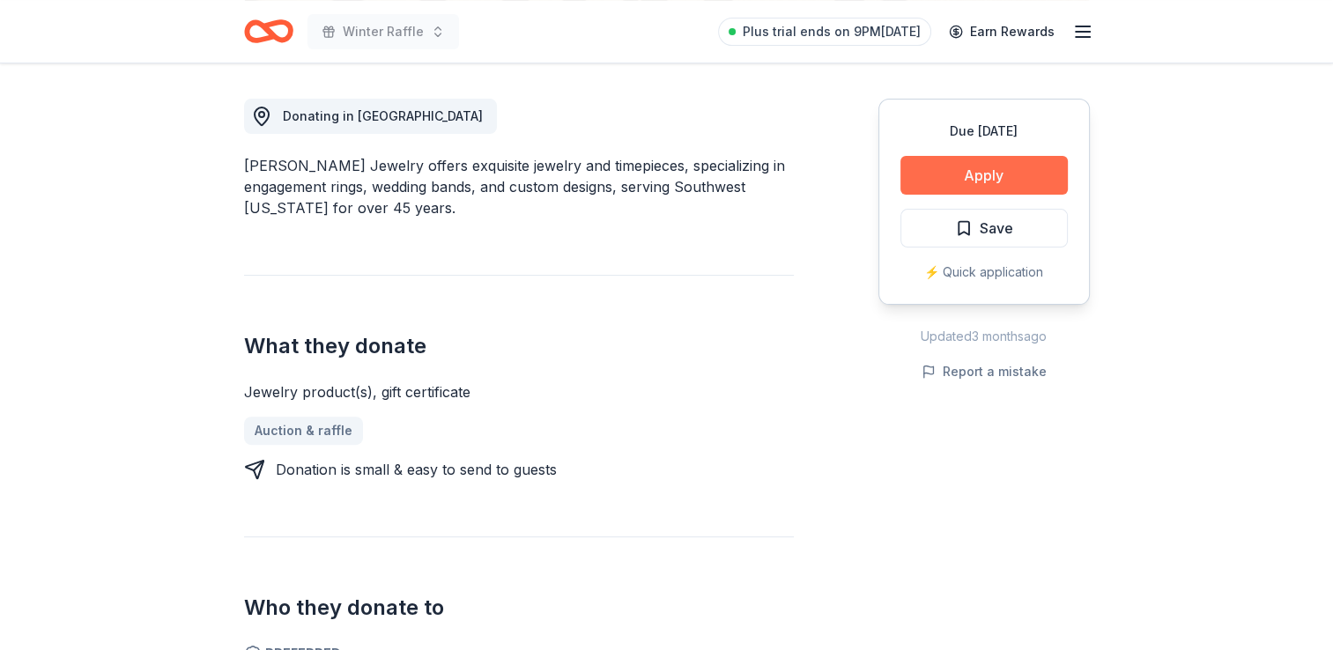
click at [987, 175] on button "Apply" at bounding box center [984, 175] width 167 height 39
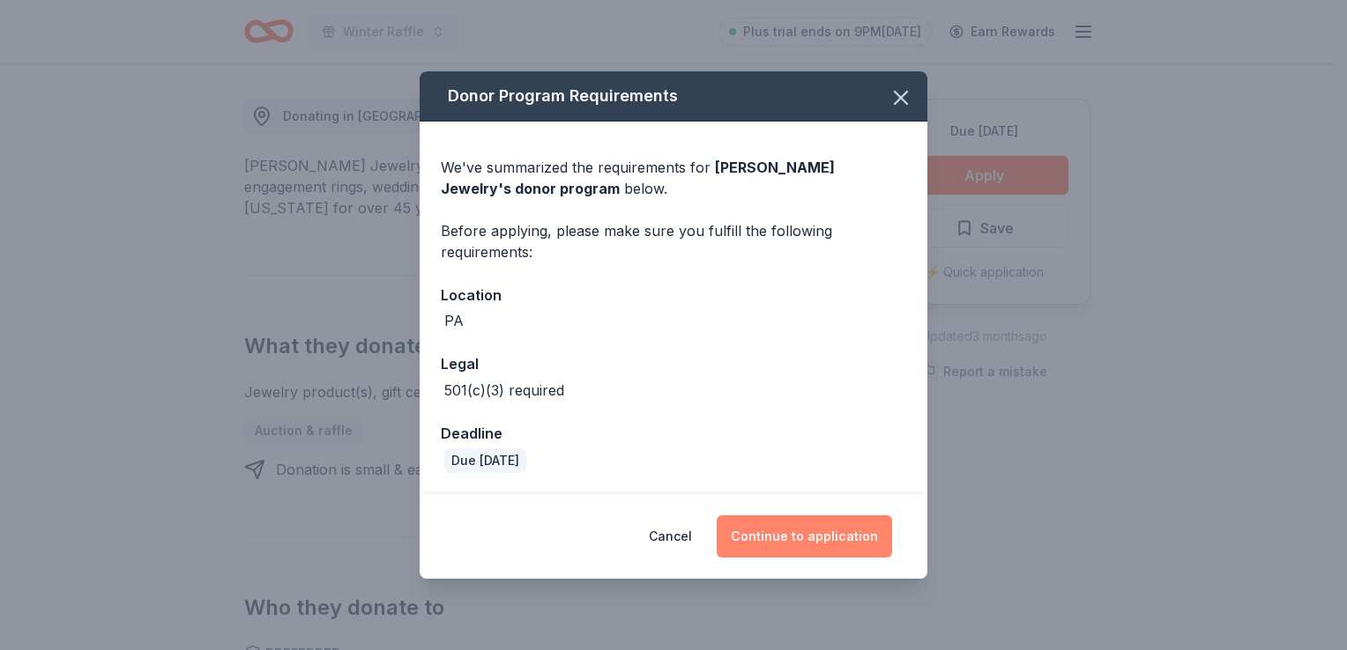
click at [814, 536] on button "Continue to application" at bounding box center [803, 537] width 175 height 42
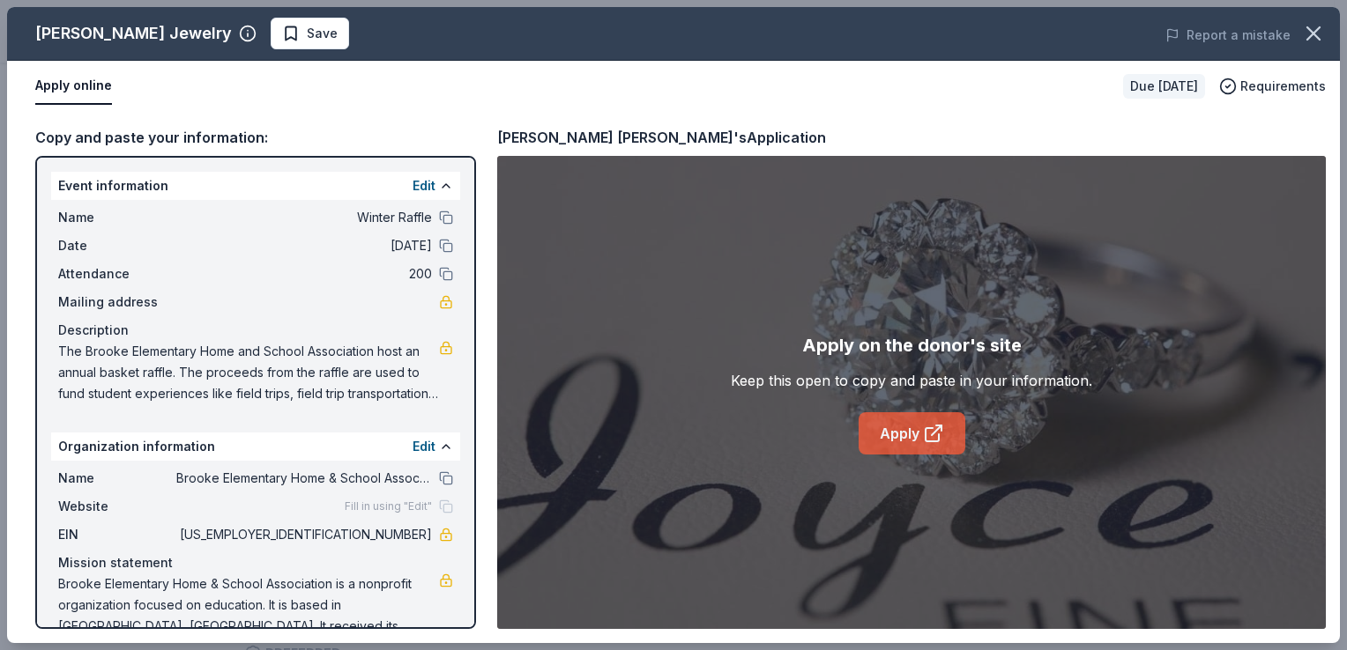
click at [917, 439] on link "Apply" at bounding box center [911, 433] width 107 height 42
